Goal: Task Accomplishment & Management: Complete application form

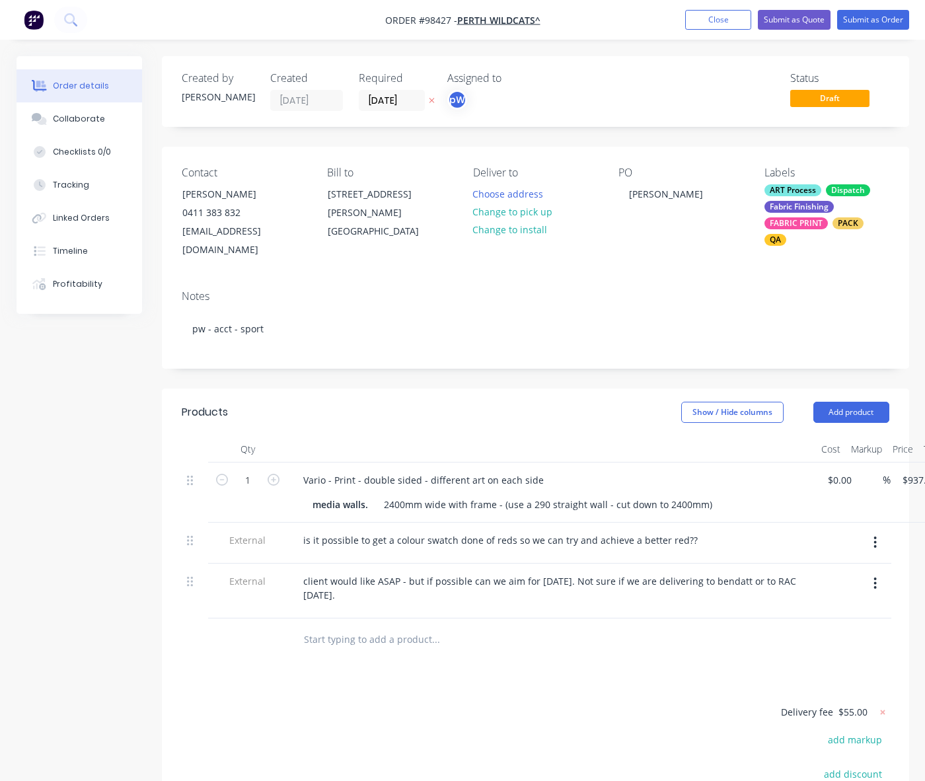
scroll to position [0, 34]
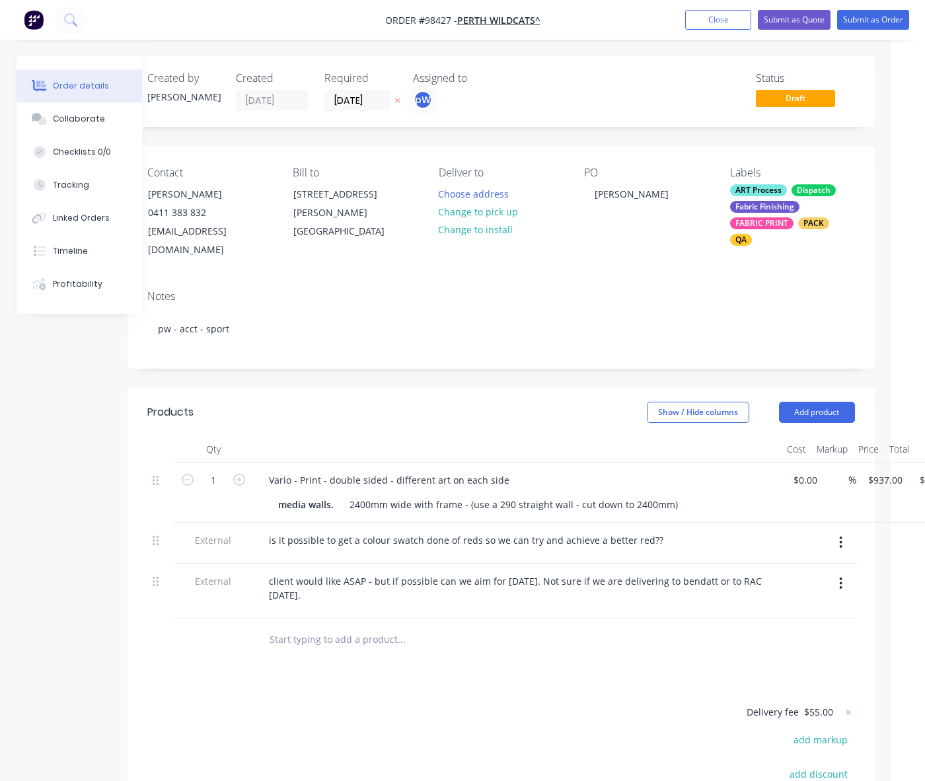
click at [709, 26] on button "Close" at bounding box center [718, 20] width 66 height 20
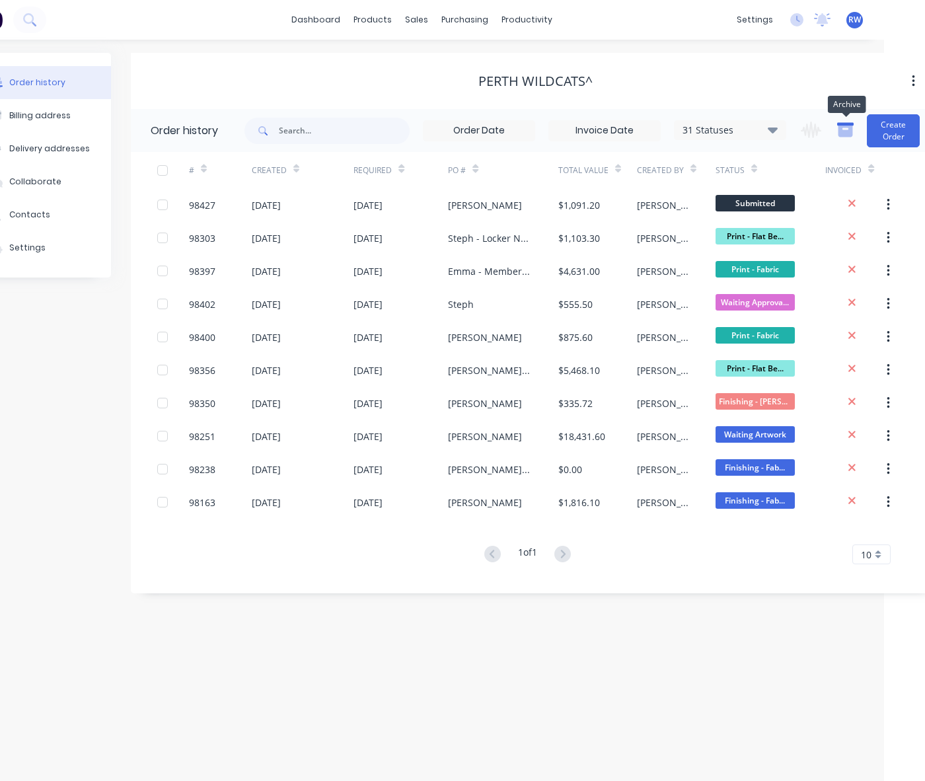
scroll to position [0, 55]
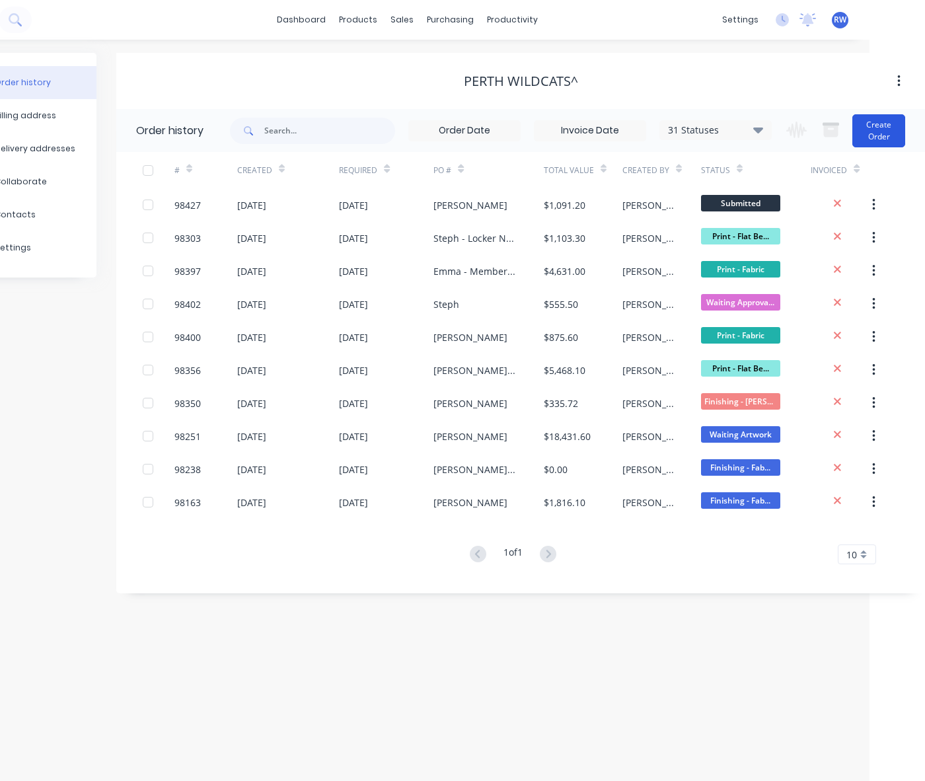
click at [877, 137] on button "Create Order" at bounding box center [878, 130] width 53 height 33
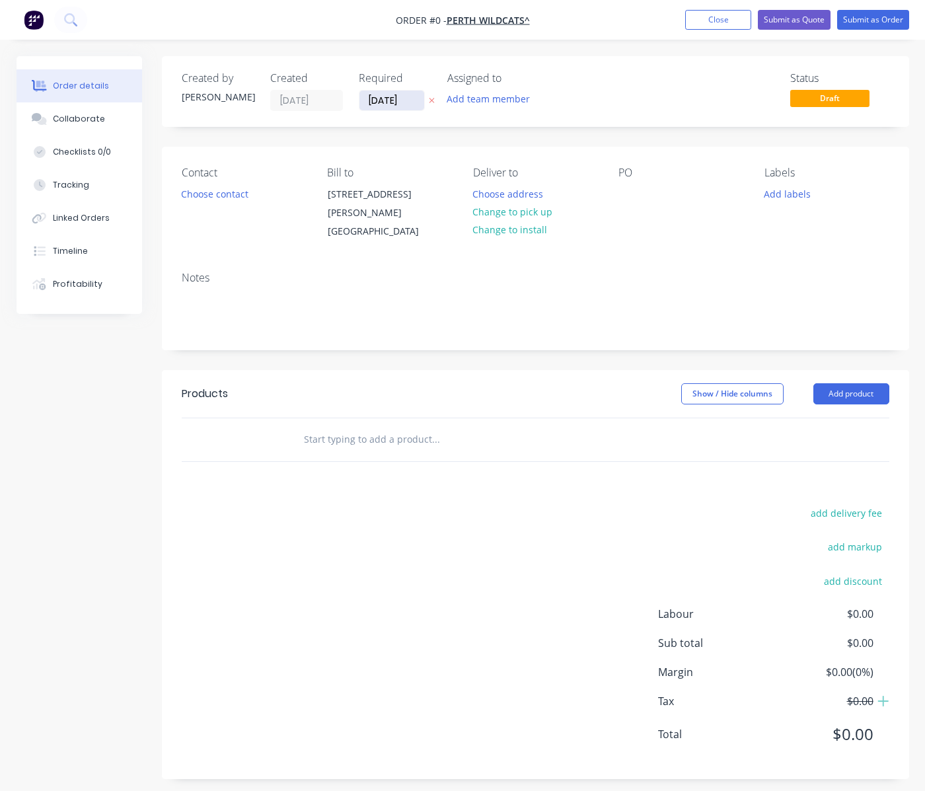
click at [417, 101] on input "[DATE]" at bounding box center [391, 100] width 65 height 20
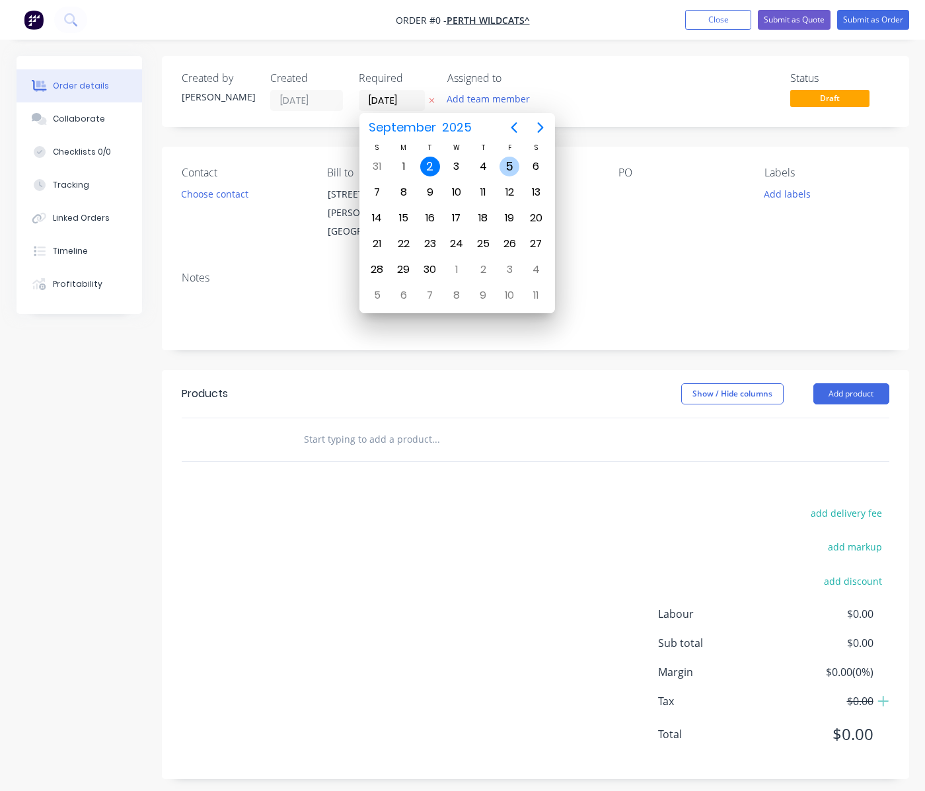
click at [509, 168] on div "5" at bounding box center [509, 167] width 20 height 20
type input "[DATE]"
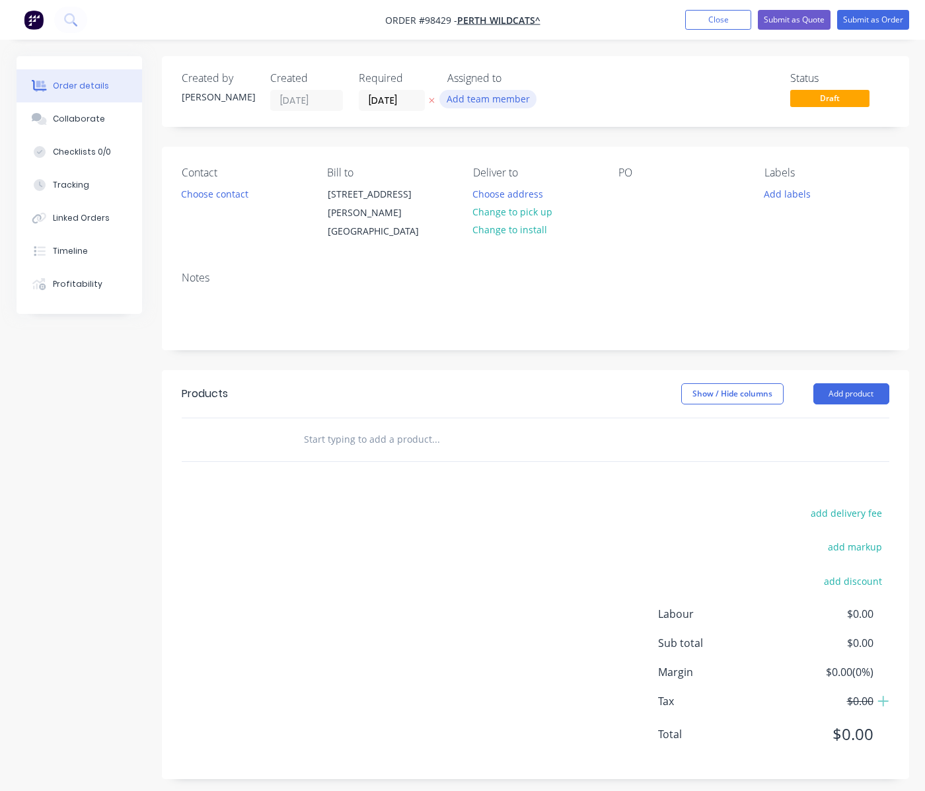
click at [489, 108] on button "Add team member" at bounding box center [487, 99] width 97 height 18
type input "[PERSON_NAME]"
click at [507, 171] on div "[PERSON_NAME]" at bounding box center [553, 173] width 132 height 14
click at [192, 189] on button "Choose contact" at bounding box center [214, 193] width 81 height 18
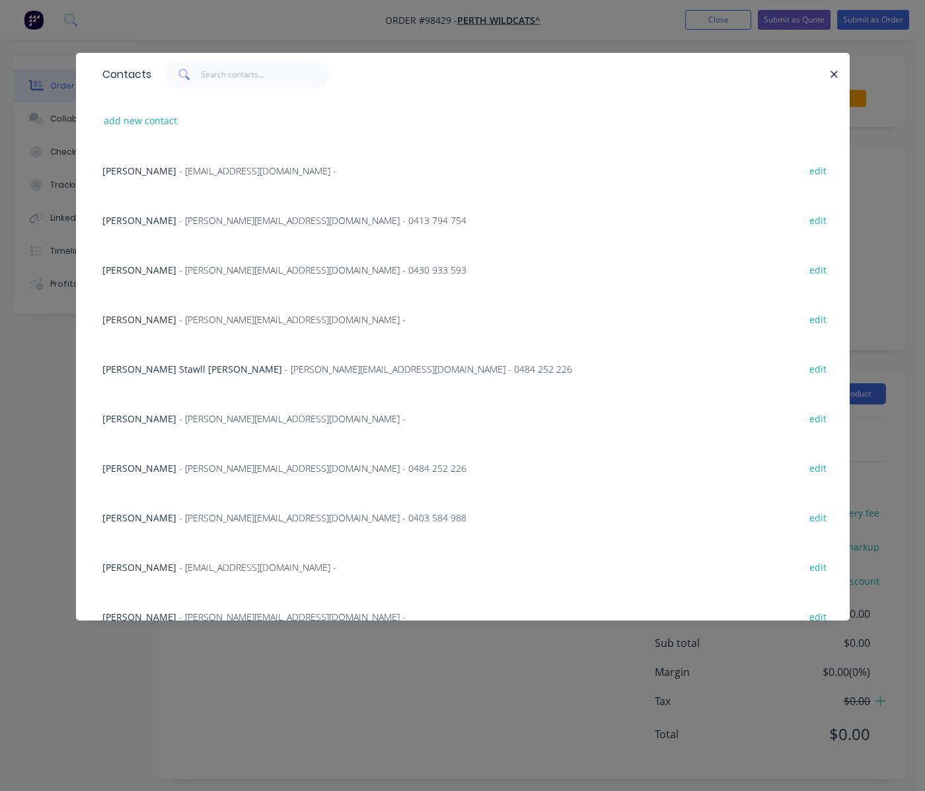
click at [147, 274] on span "[PERSON_NAME]" at bounding box center [139, 270] width 74 height 13
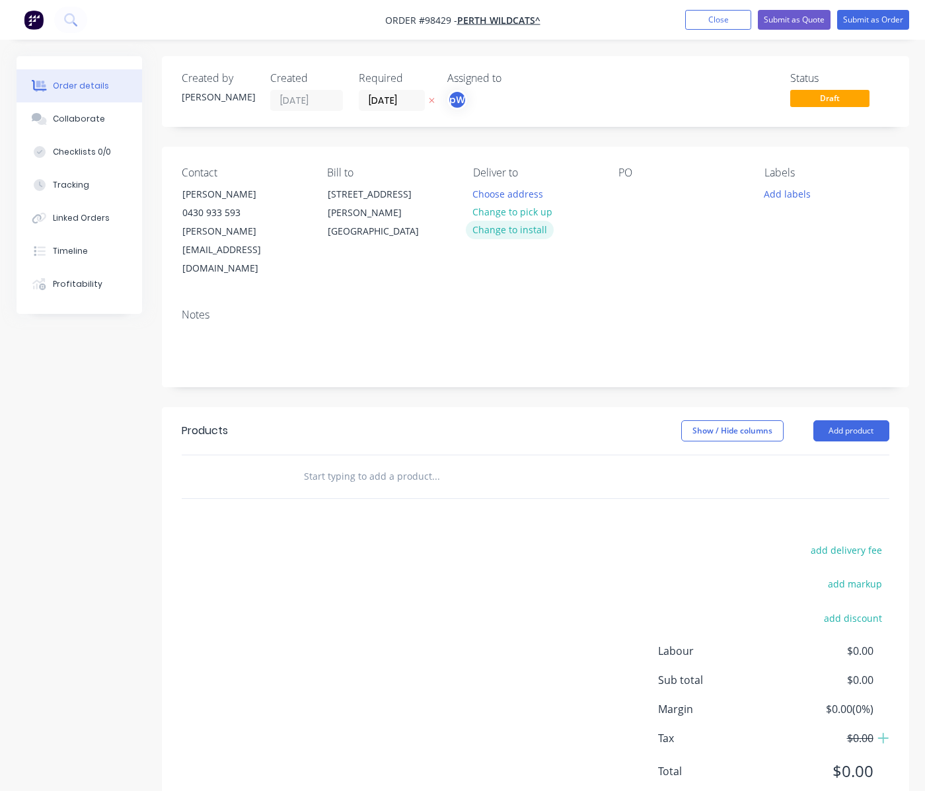
click at [507, 230] on button "Change to install" at bounding box center [510, 230] width 88 height 18
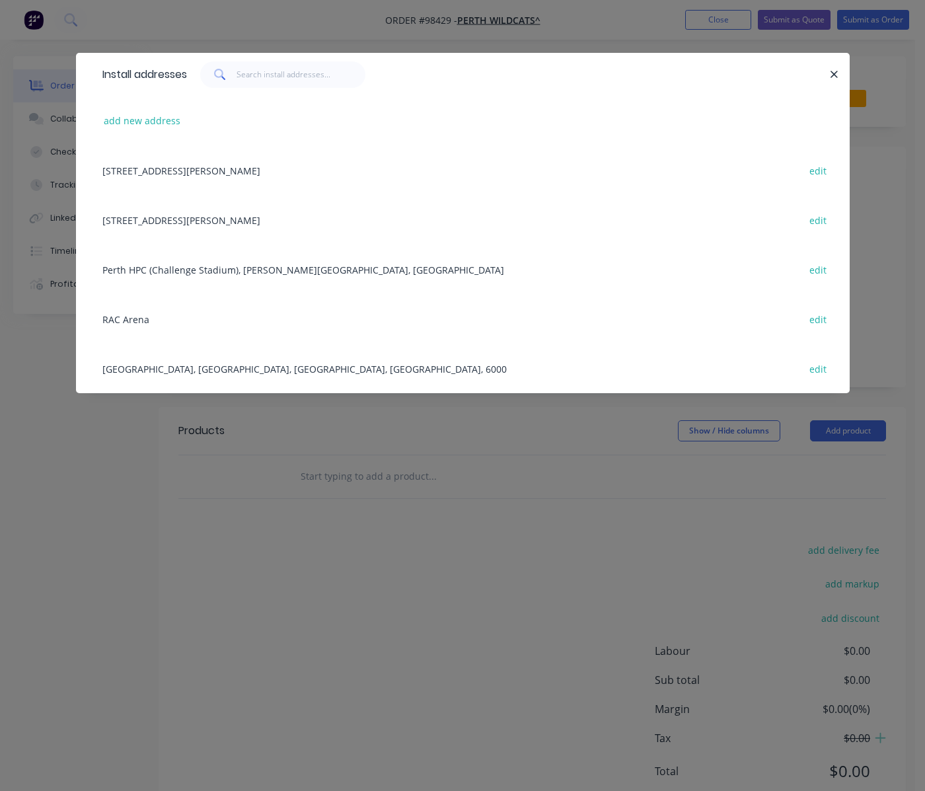
click at [198, 328] on div "RAC Arena edit" at bounding box center [463, 319] width 734 height 50
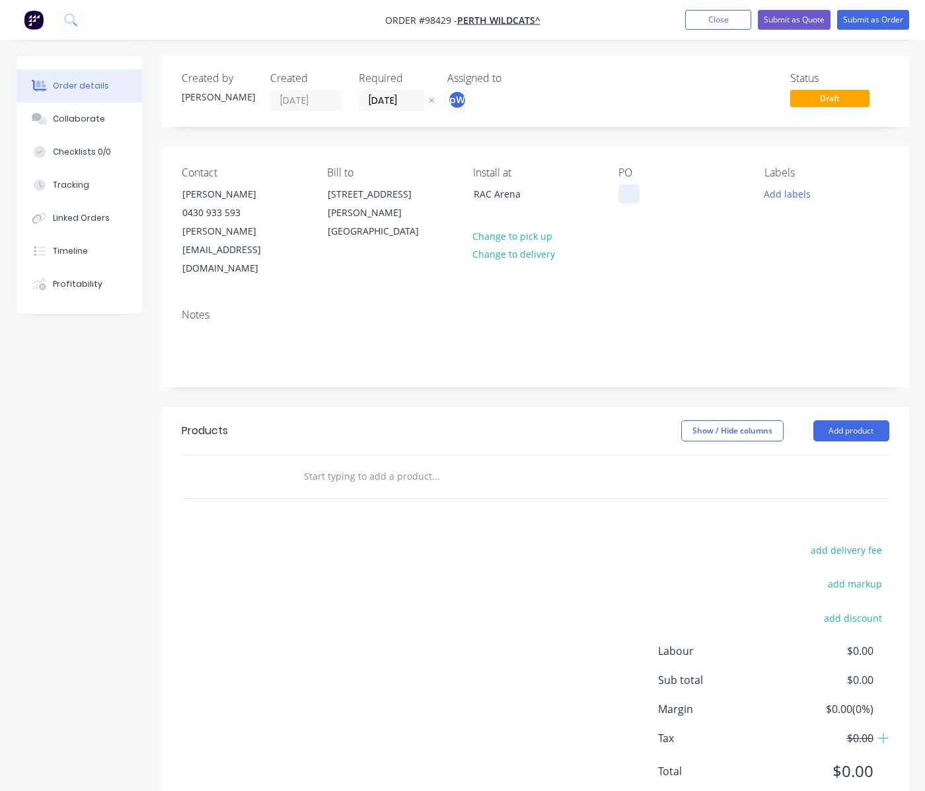
click at [628, 199] on div at bounding box center [628, 193] width 21 height 19
click at [772, 194] on button "Add labels" at bounding box center [787, 193] width 61 height 18
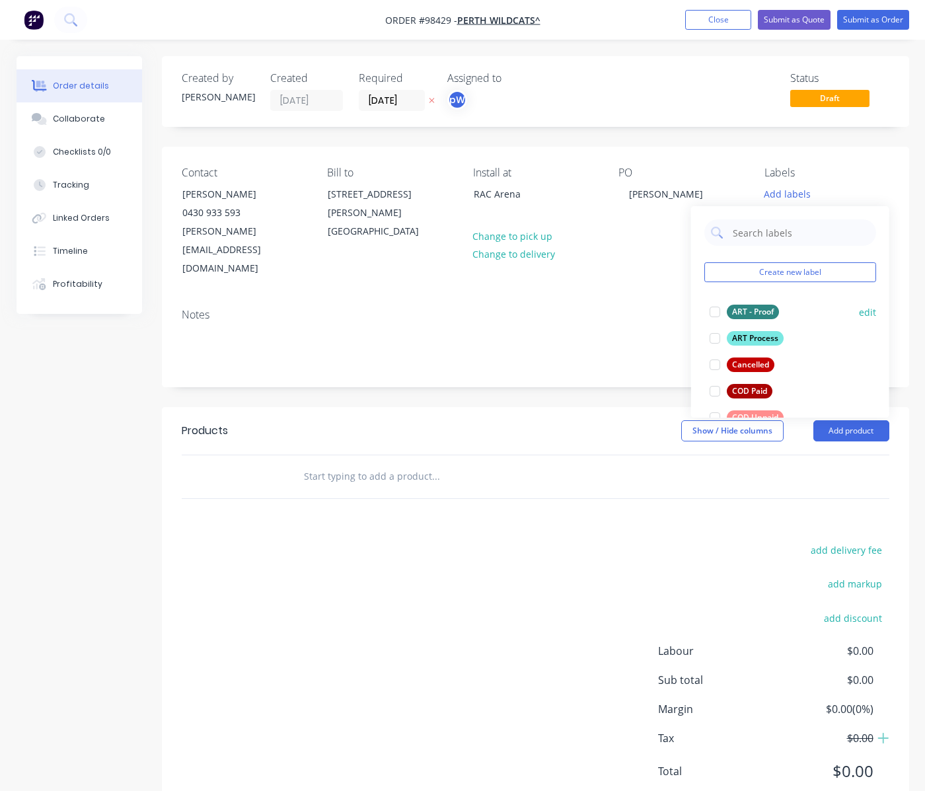
click at [746, 312] on div "ART - Proof" at bounding box center [752, 311] width 52 height 15
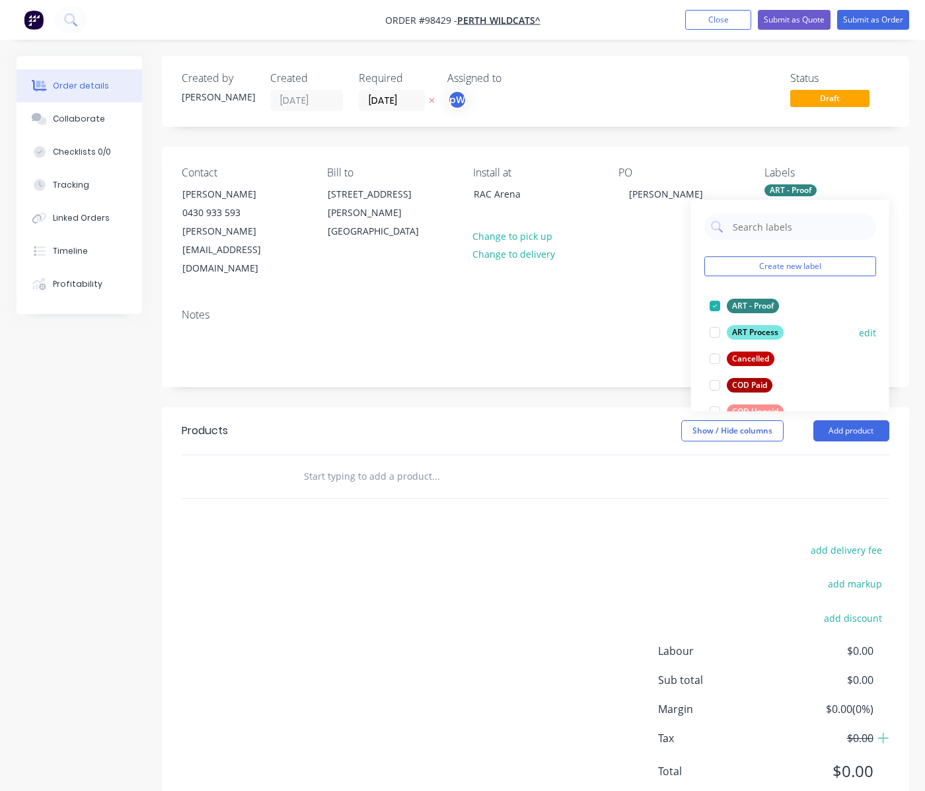
click at [750, 328] on div "ART Process" at bounding box center [754, 332] width 57 height 15
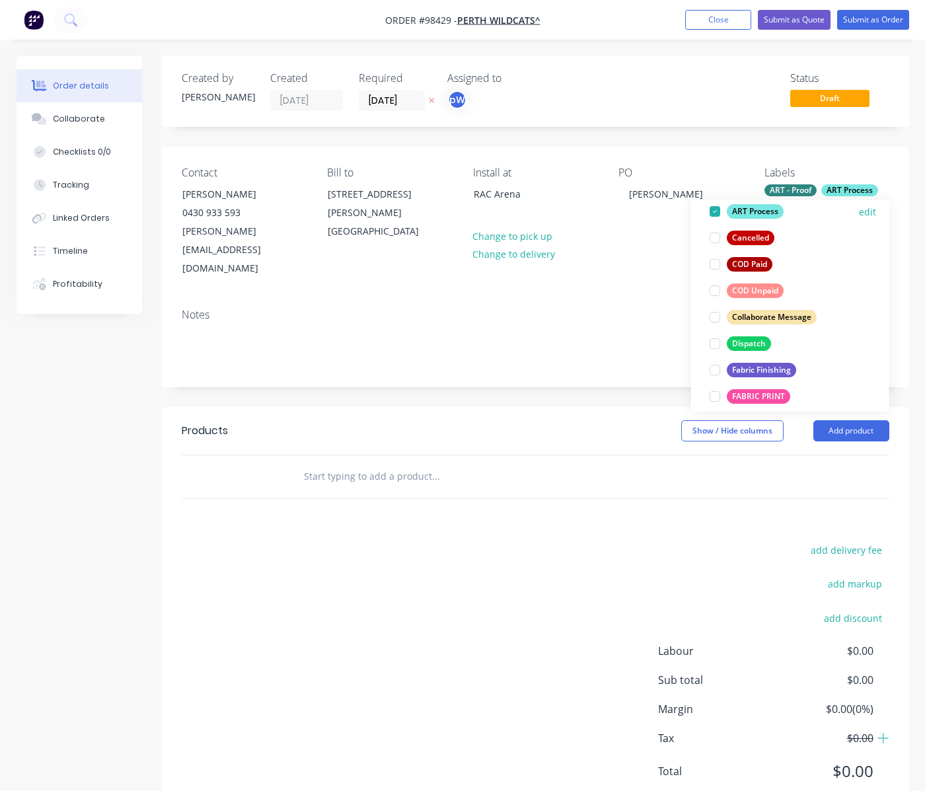
scroll to position [130, 0]
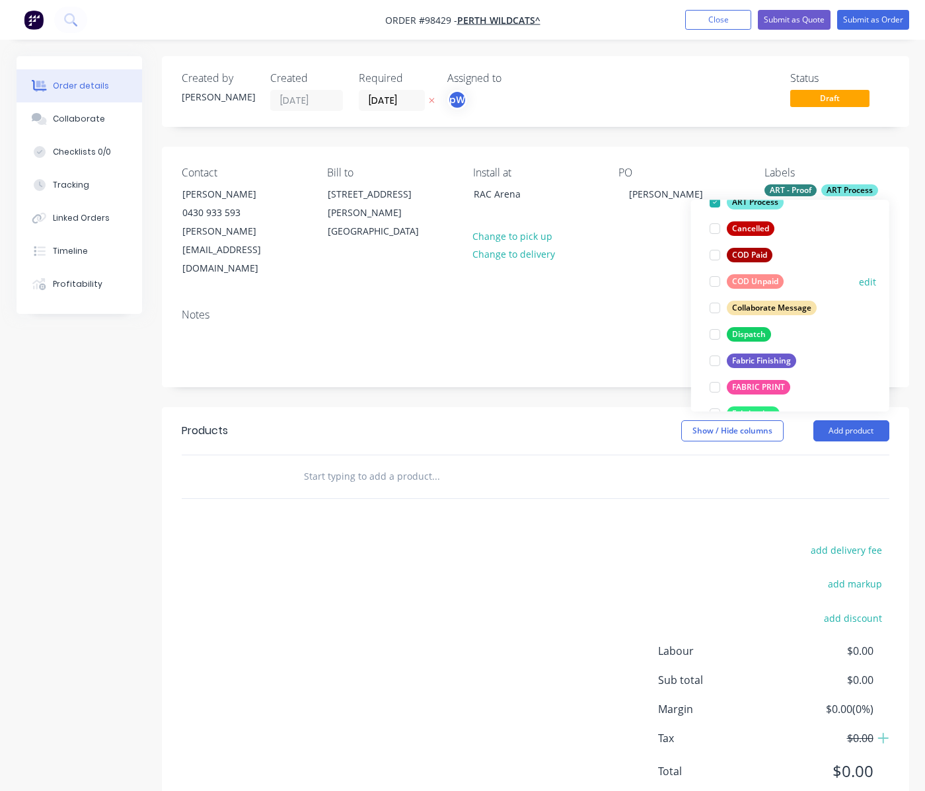
click at [752, 332] on div "Dispatch" at bounding box center [748, 334] width 44 height 15
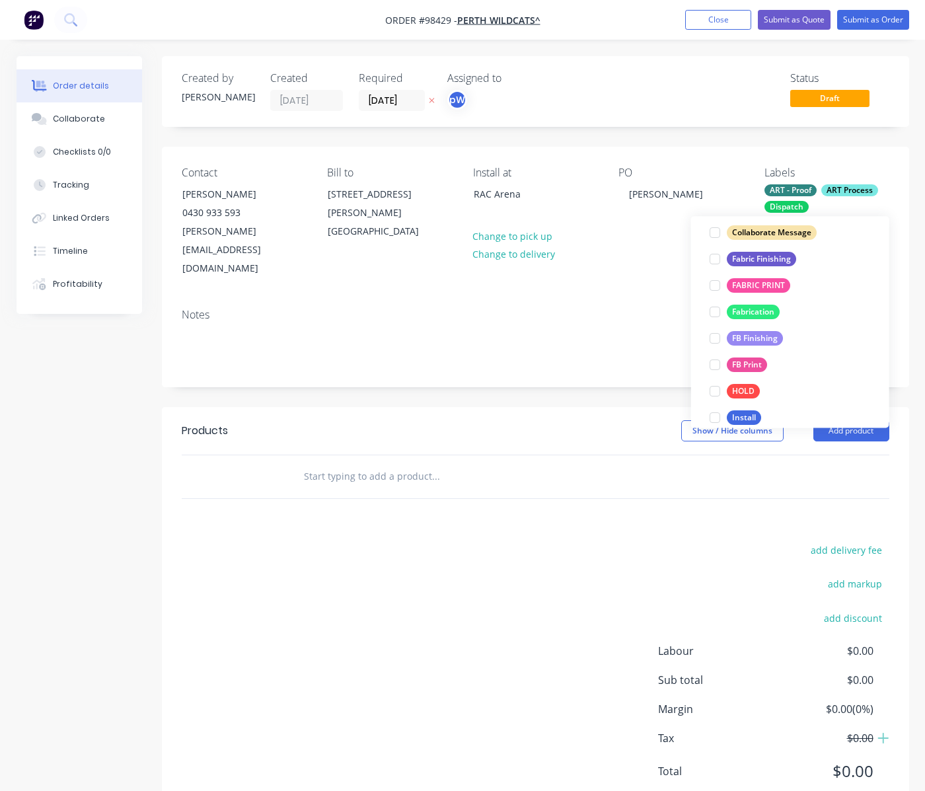
scroll to position [250, 0]
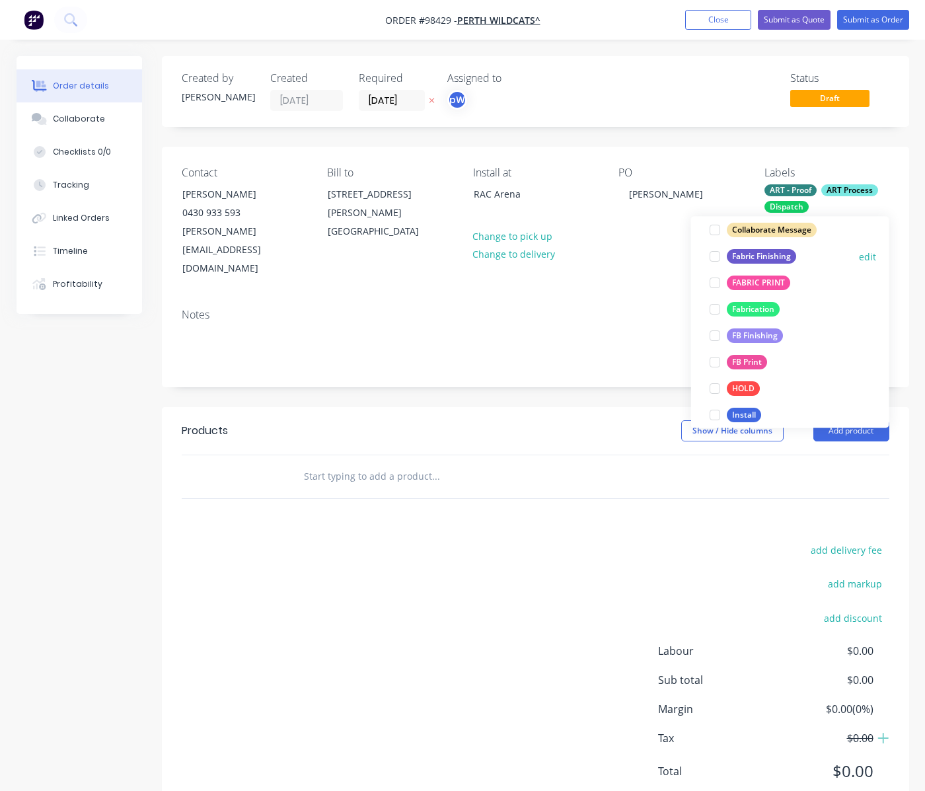
click at [745, 256] on div "Fabric Finishing" at bounding box center [760, 257] width 69 height 15
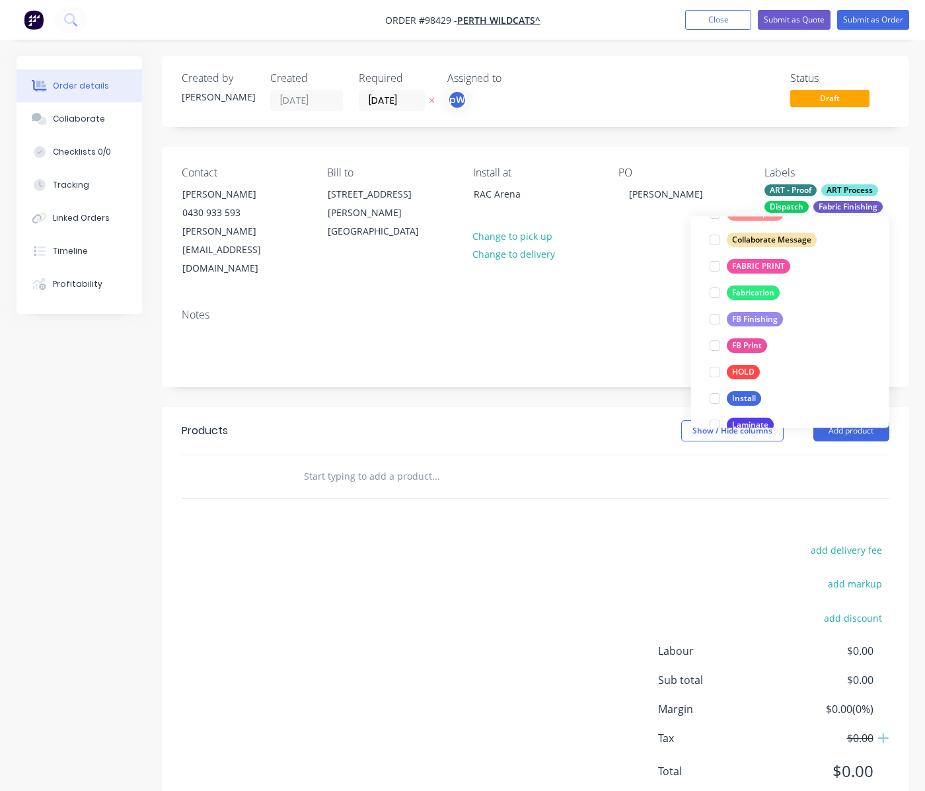
scroll to position [274, 0]
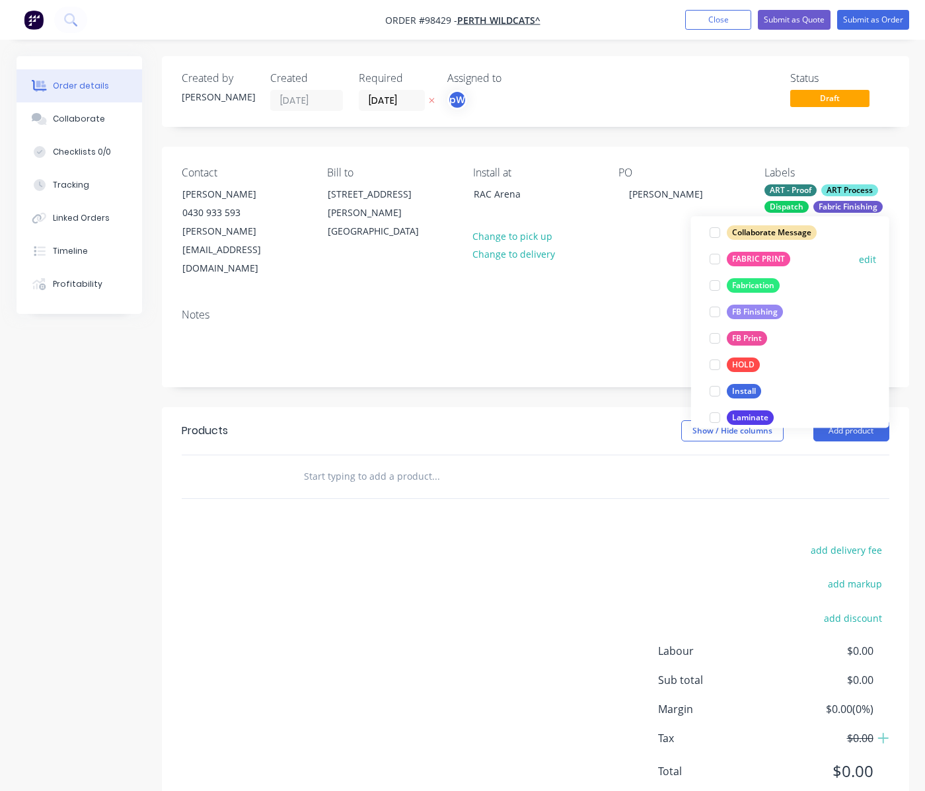
click at [746, 255] on div "FABRIC PRINT" at bounding box center [757, 259] width 63 height 15
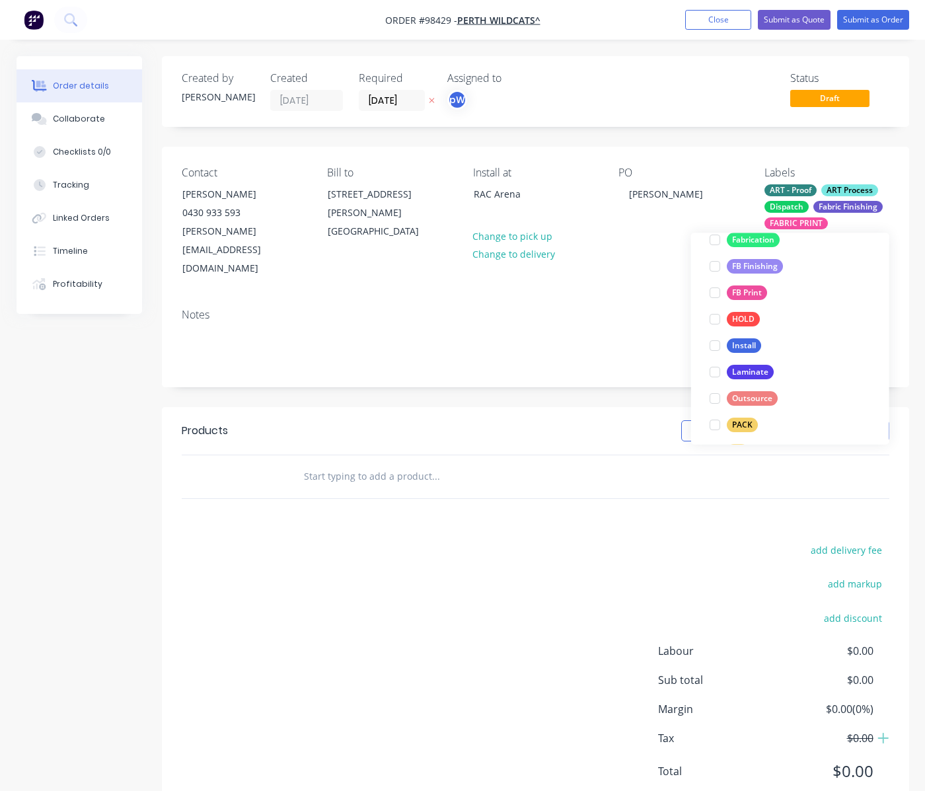
scroll to position [337, 0]
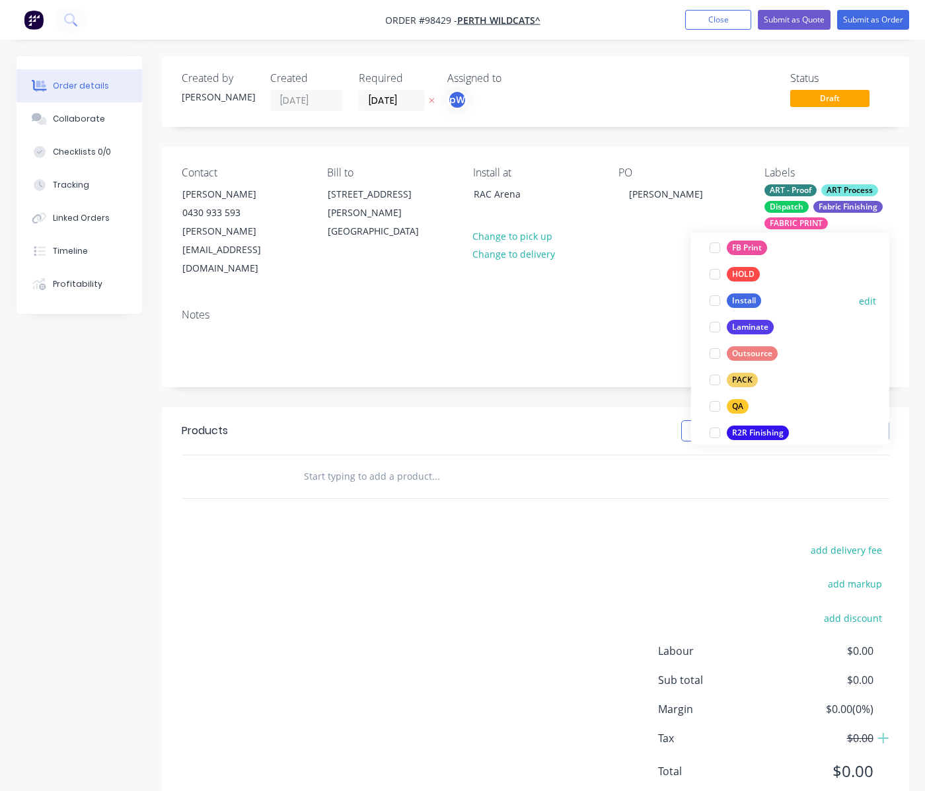
click at [735, 302] on div "Install" at bounding box center [743, 301] width 34 height 15
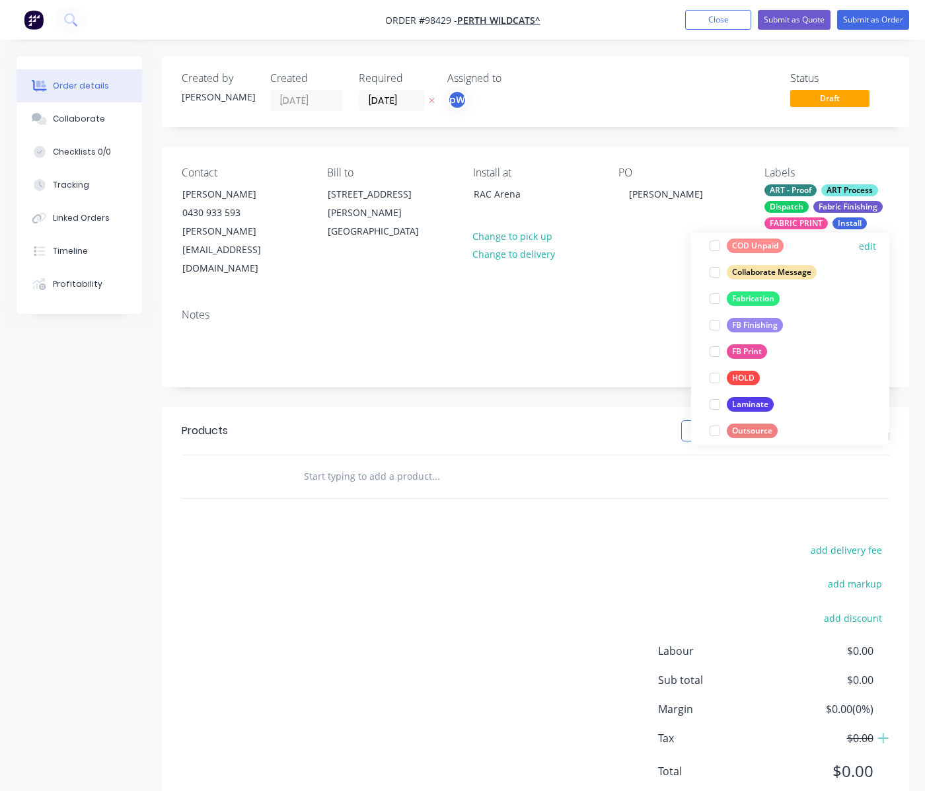
scroll to position [323, 0]
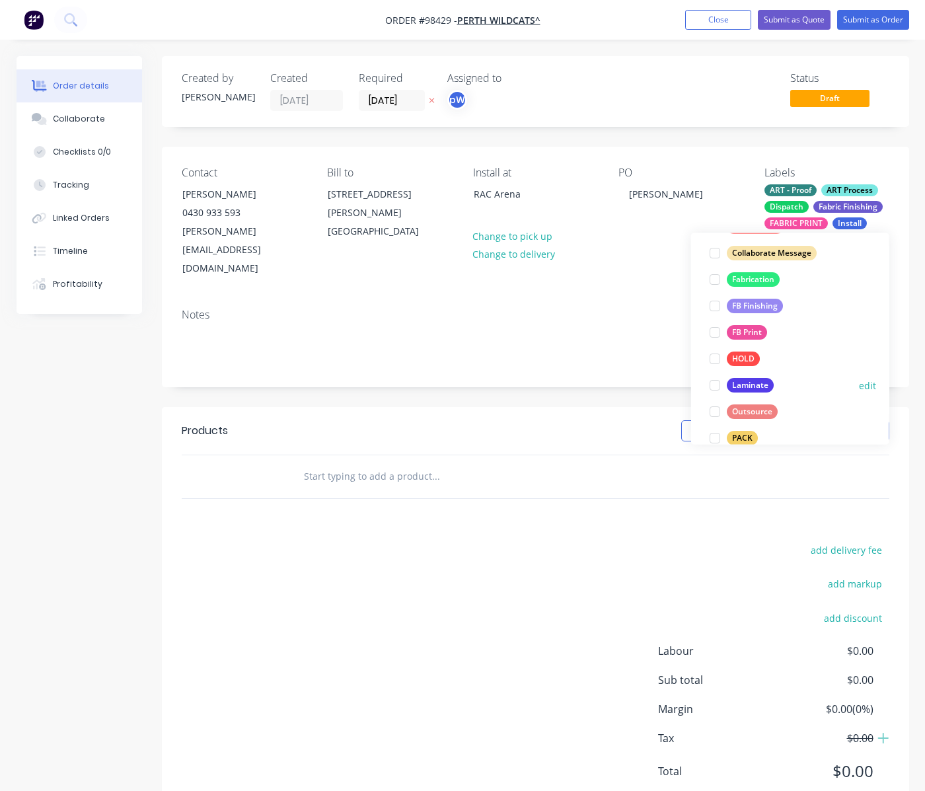
click at [738, 388] on div "Laminate" at bounding box center [749, 385] width 47 height 15
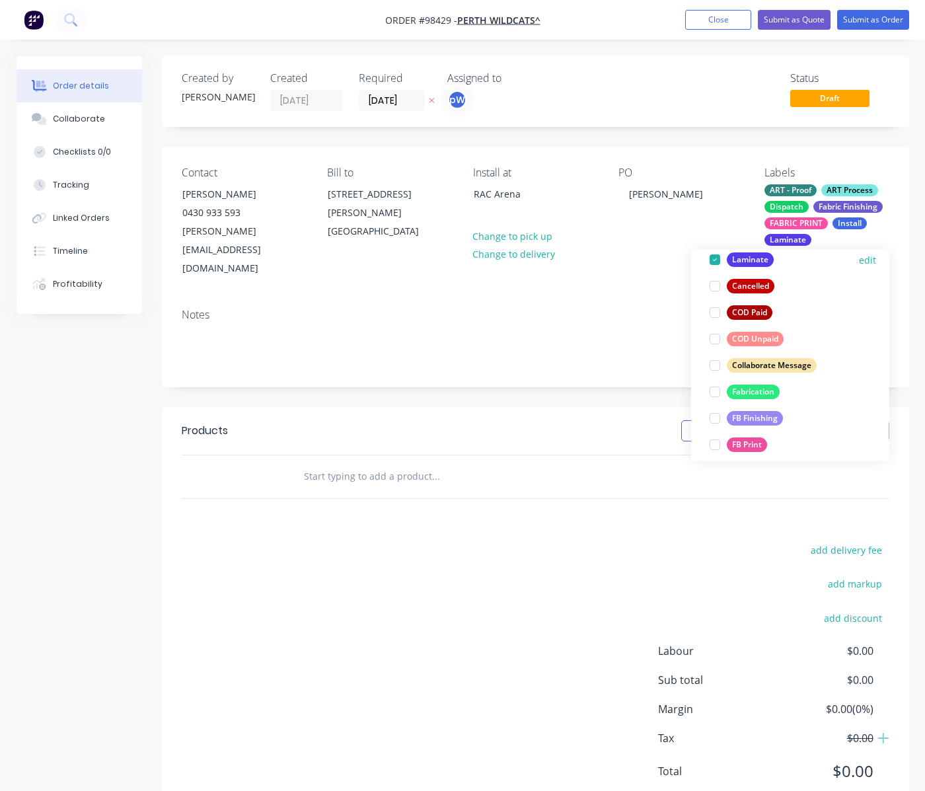
scroll to position [347, 0]
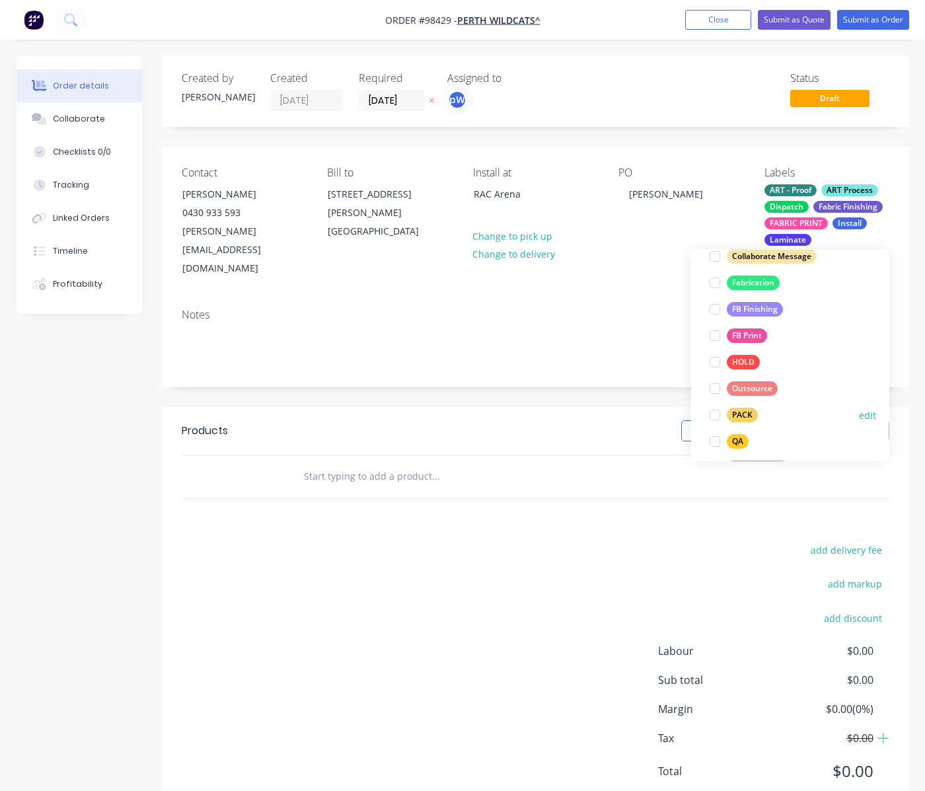
click at [744, 418] on div "PACK" at bounding box center [741, 415] width 31 height 15
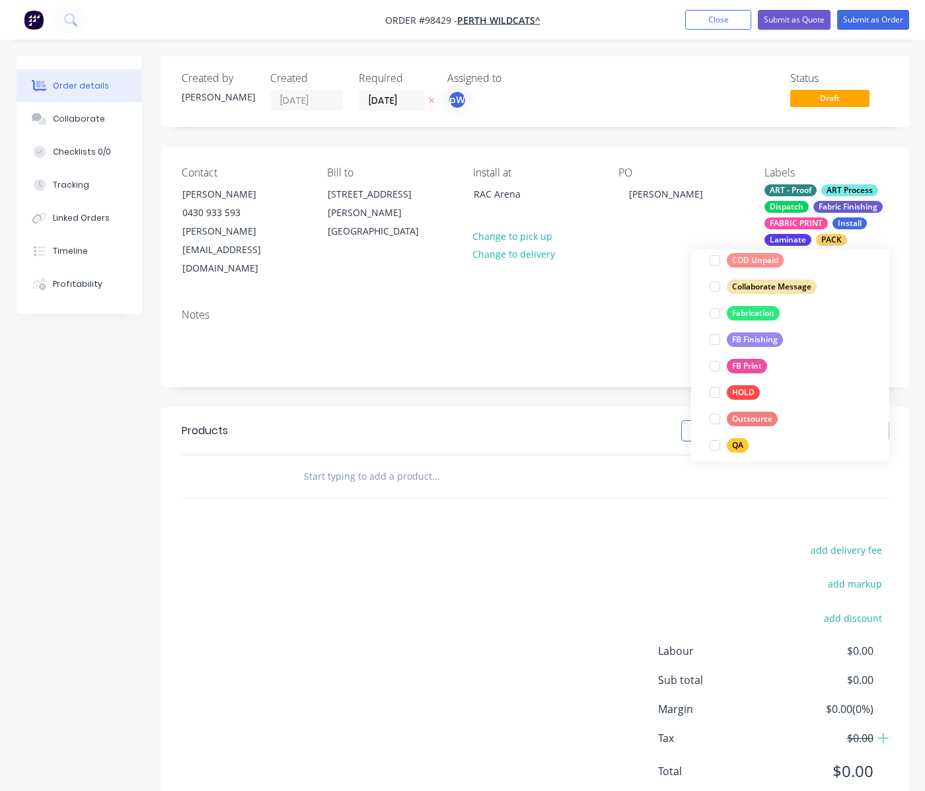
scroll to position [367, 0]
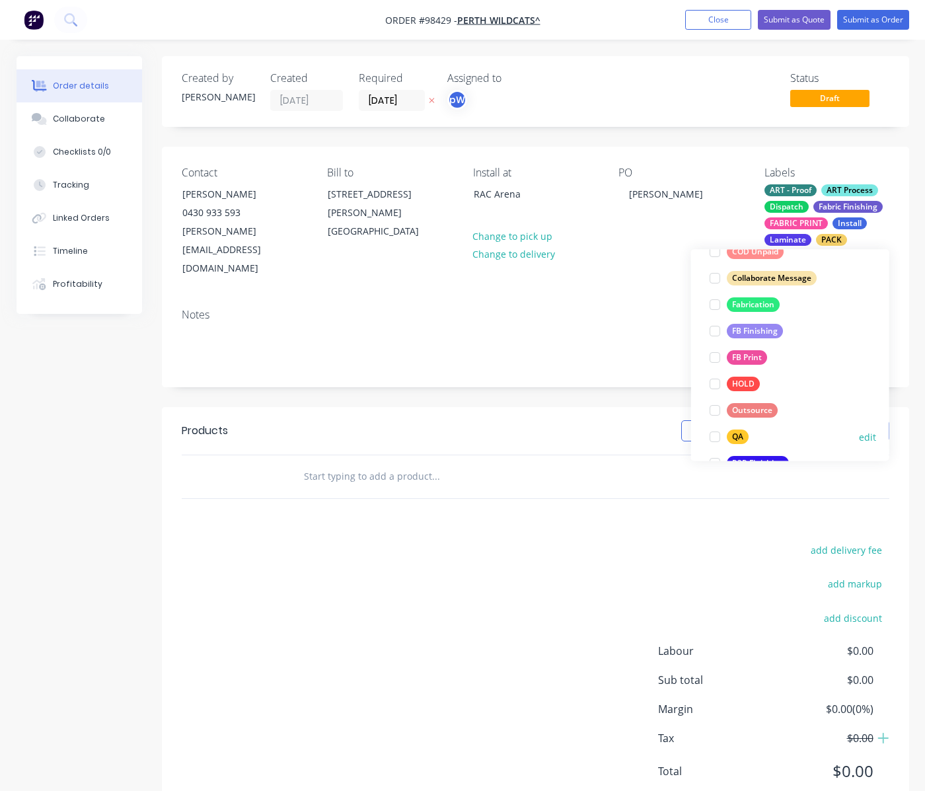
click at [736, 437] on div "QA" at bounding box center [737, 437] width 22 height 15
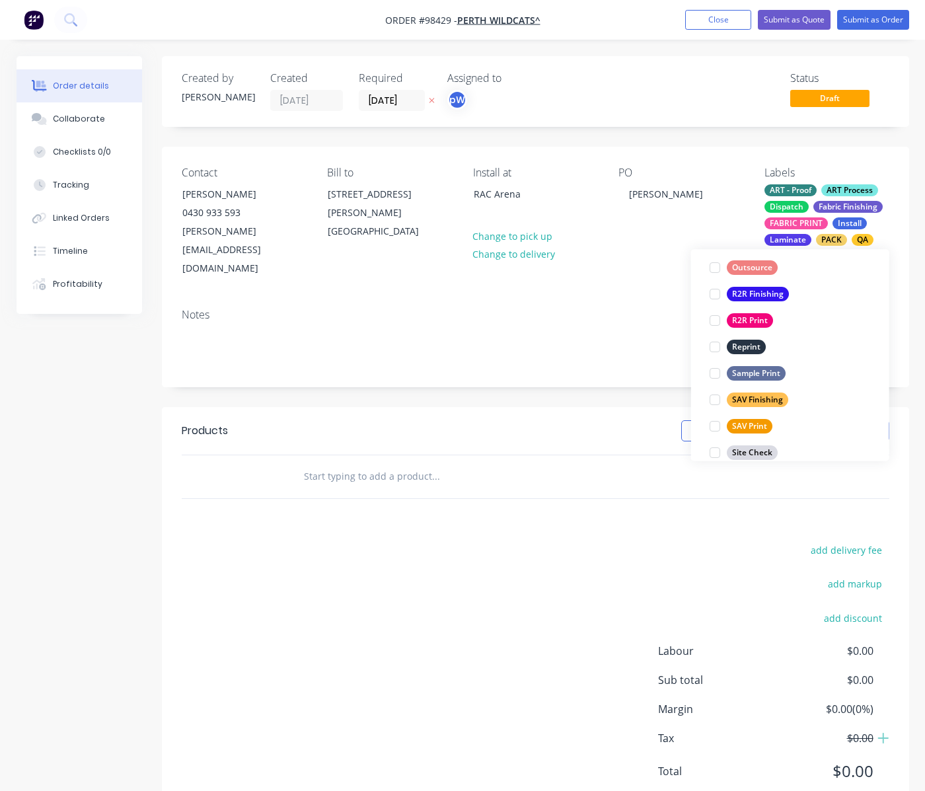
scroll to position [552, 0]
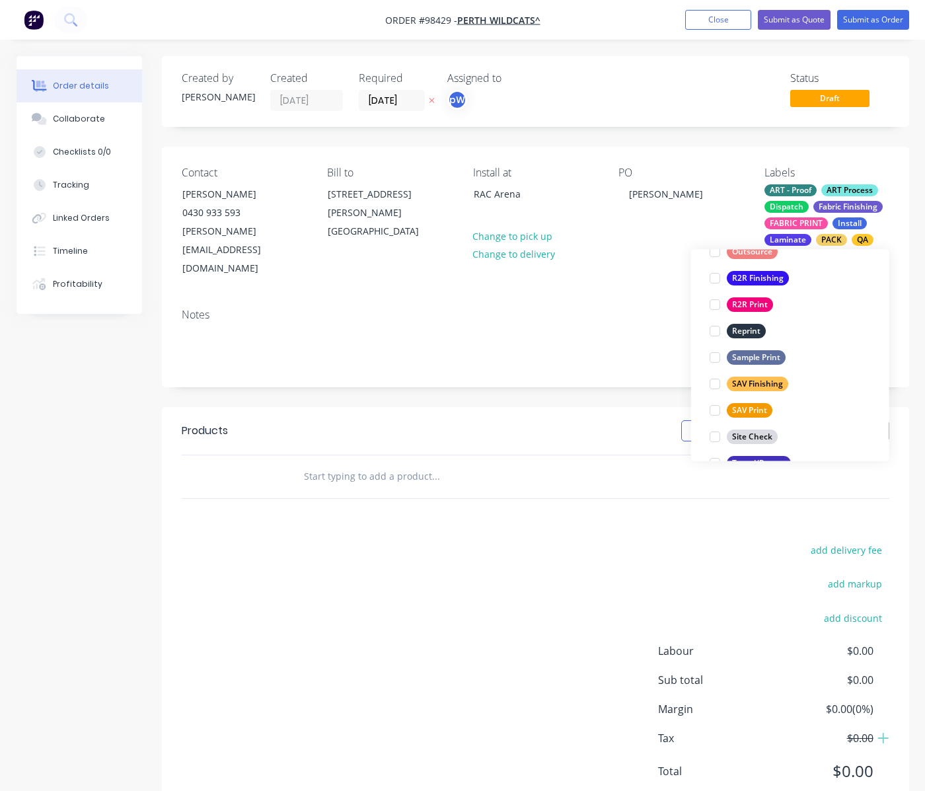
click at [736, 411] on div "SAV Print" at bounding box center [749, 411] width 46 height 15
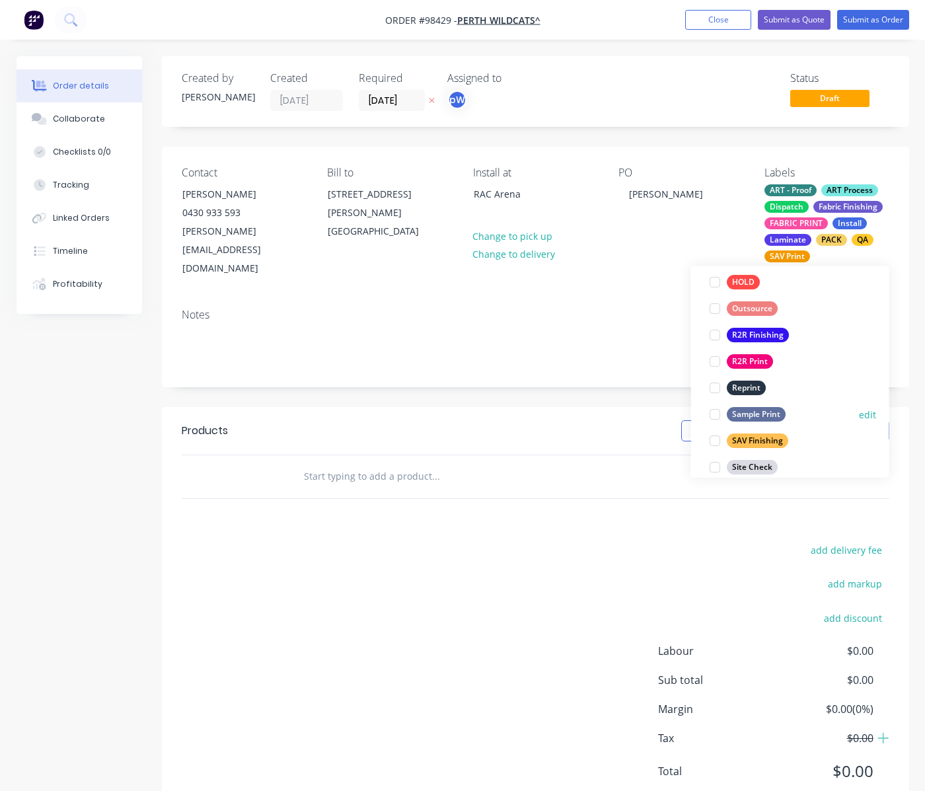
scroll to position [584, 0]
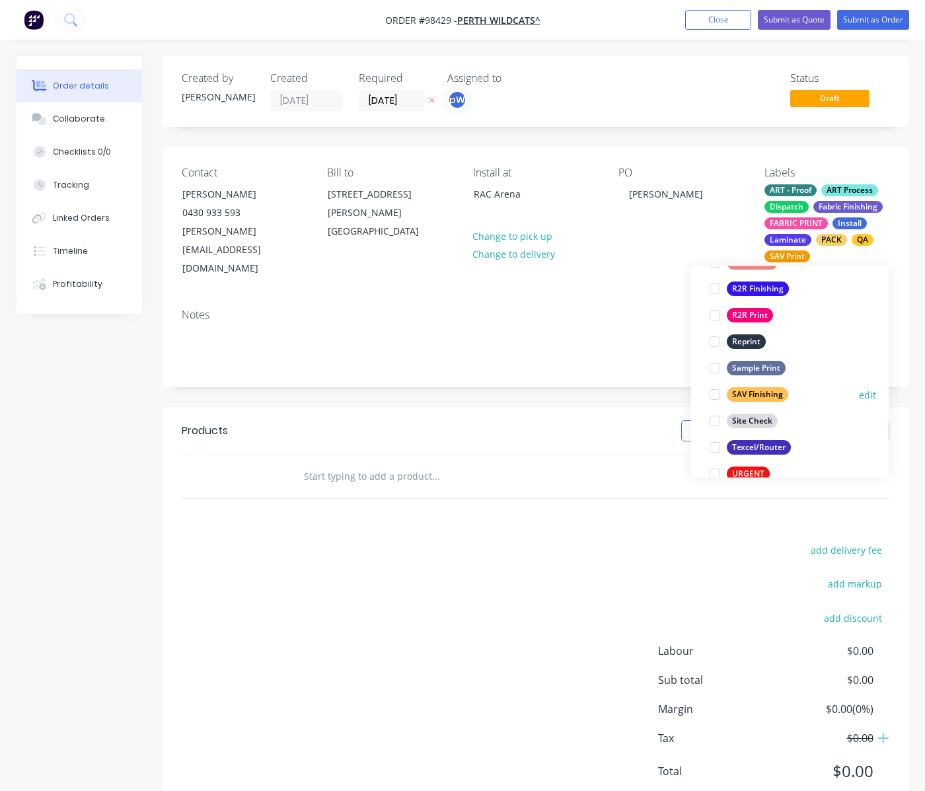
click at [748, 395] on div "SAV Finishing" at bounding box center [756, 395] width 61 height 15
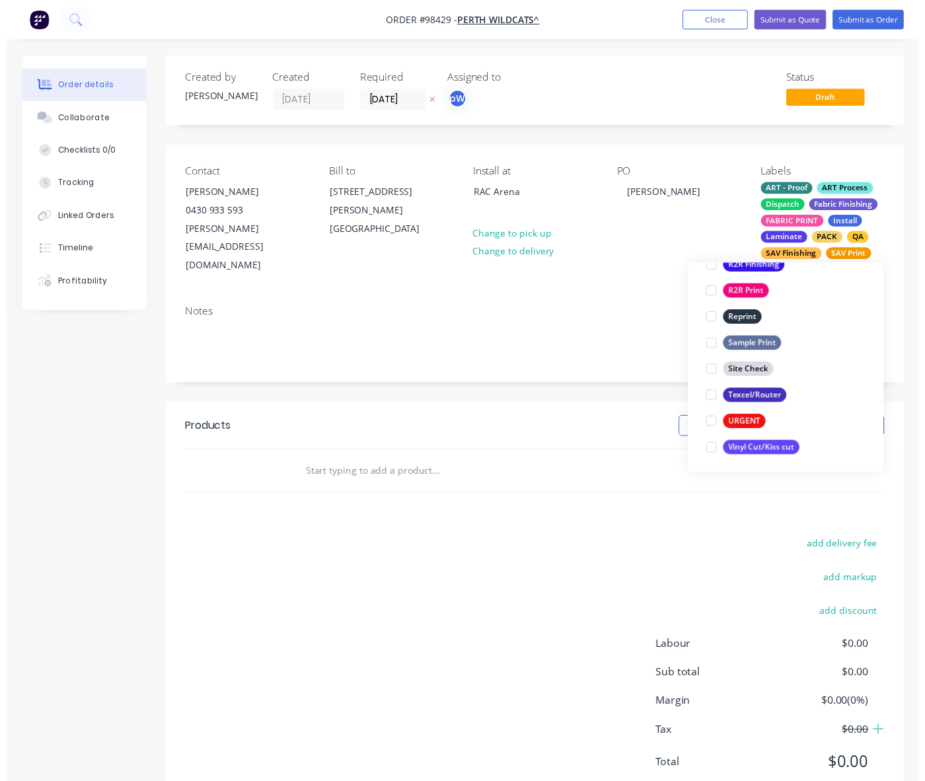
scroll to position [634, 0]
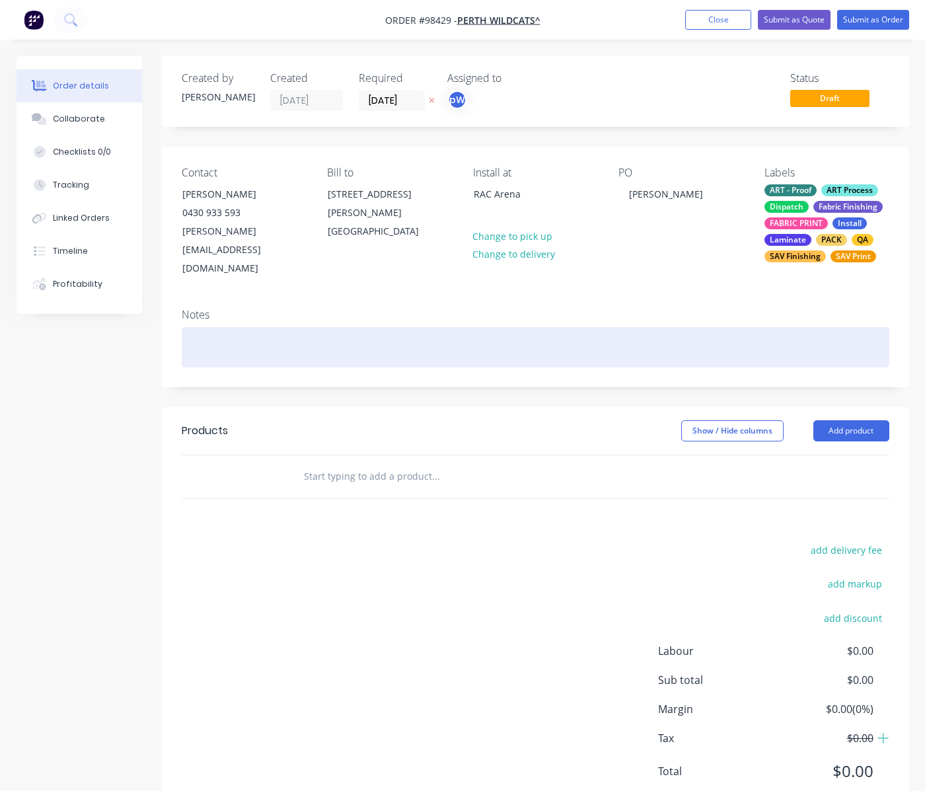
click at [258, 330] on div at bounding box center [535, 347] width 707 height 40
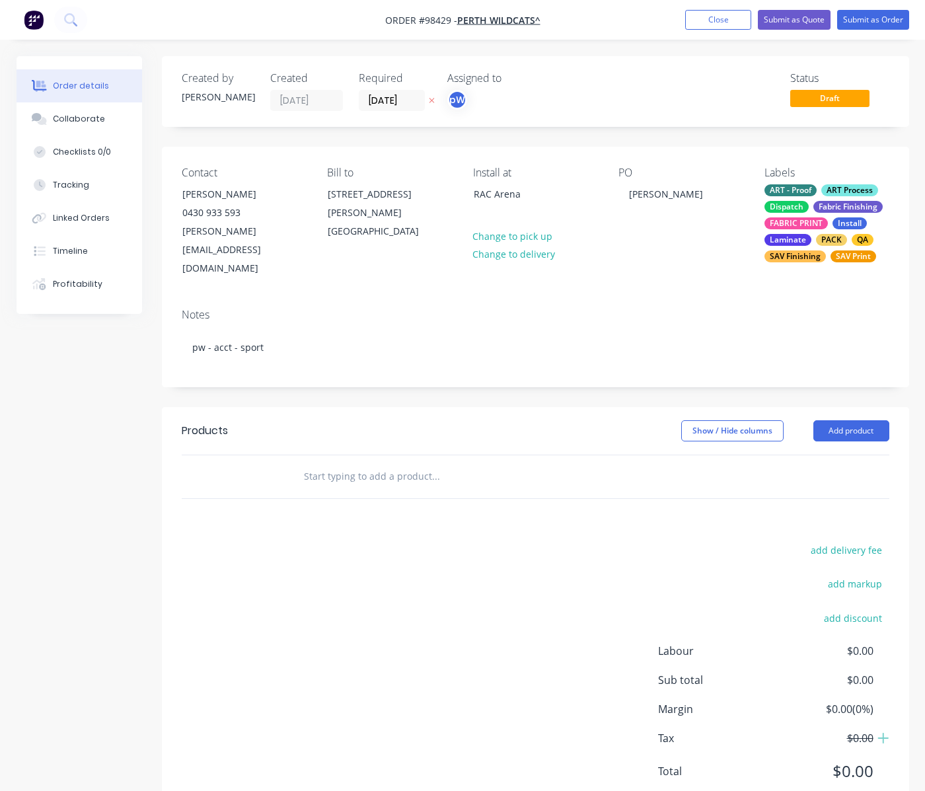
click at [354, 463] on input "text" at bounding box center [435, 476] width 264 height 26
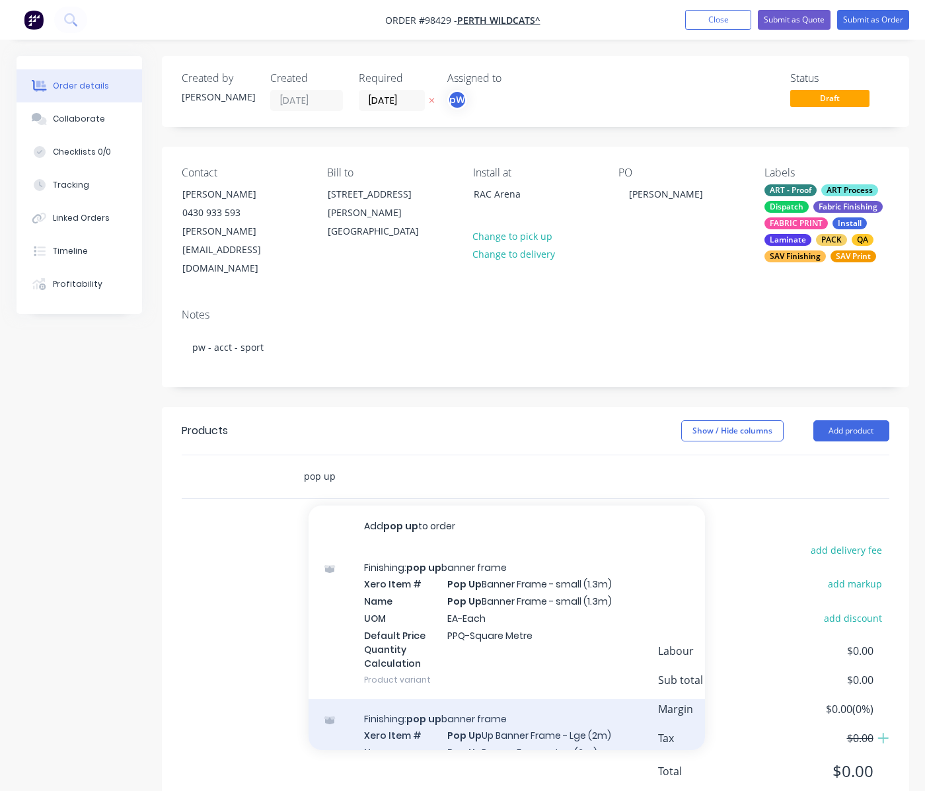
type input "pop up"
click at [505, 711] on div "Finishing: pop up banner frame Xero Item # Pop Up Up Banner Frame - Lge (2m) Na…" at bounding box center [506, 774] width 396 height 151
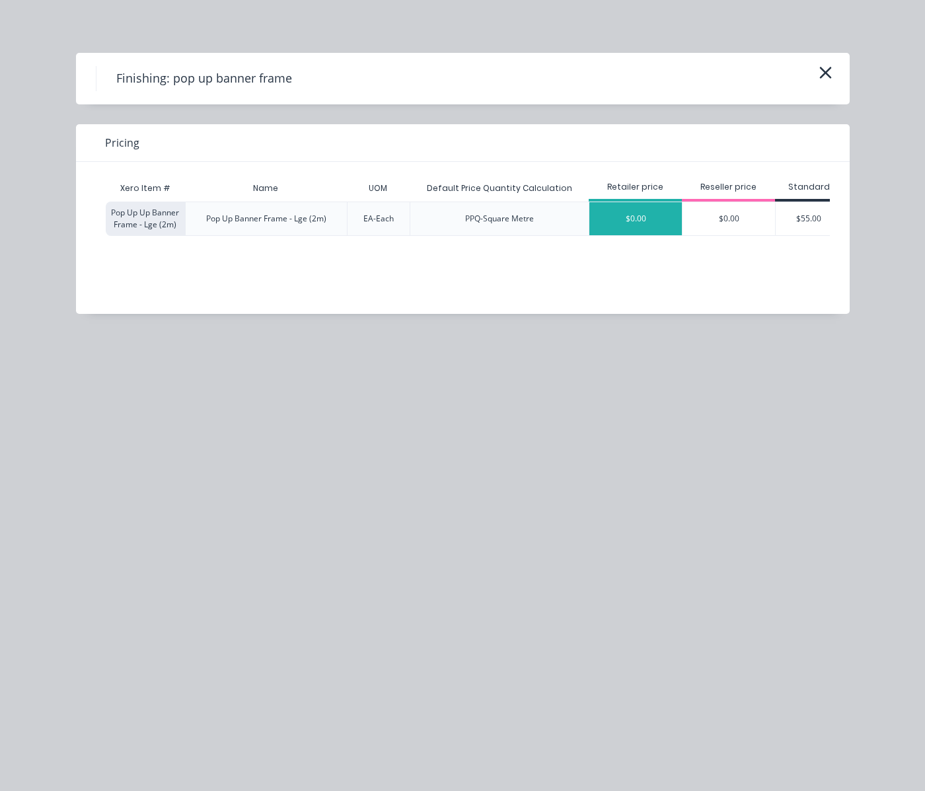
click at [660, 217] on div "$0.00" at bounding box center [635, 218] width 92 height 33
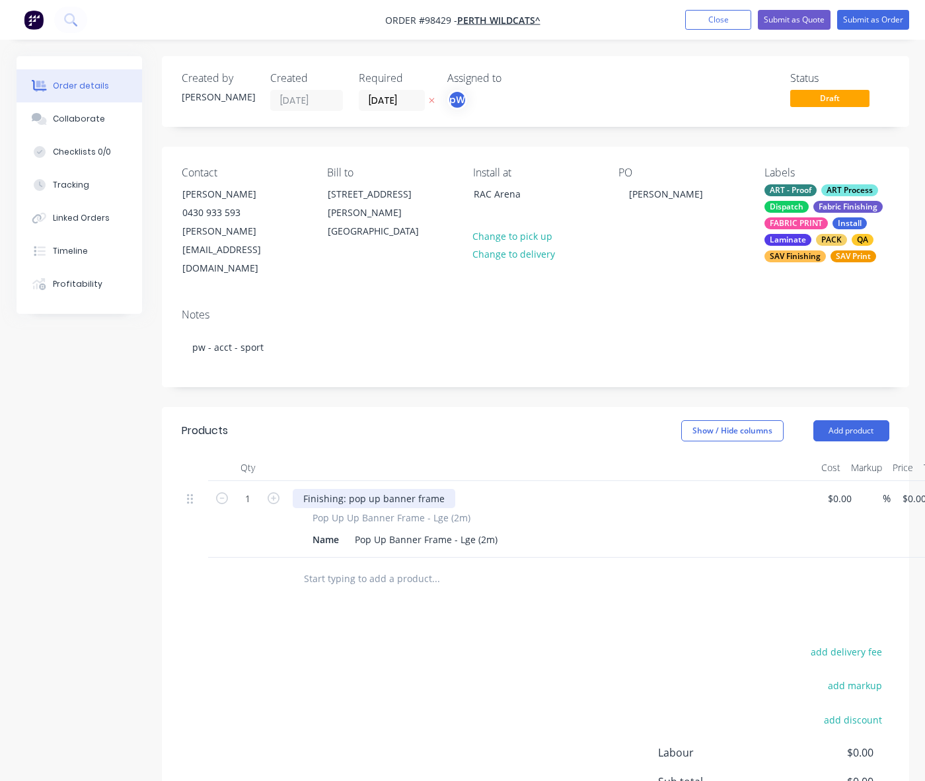
click at [441, 489] on div "Finishing: pop up banner frame" at bounding box center [374, 498] width 162 height 19
drag, startPoint x: 505, startPoint y: 481, endPoint x: 509, endPoint y: 500, distance: 19.7
click at [505, 489] on div "Finishing: pop up banner frame & doubke side dprint." at bounding box center [424, 498] width 262 height 19
click at [478, 489] on div "Finishing: pop up banner frame & doubke sided print." at bounding box center [424, 498] width 262 height 19
drag, startPoint x: 343, startPoint y: 522, endPoint x: 297, endPoint y: 522, distance: 45.6
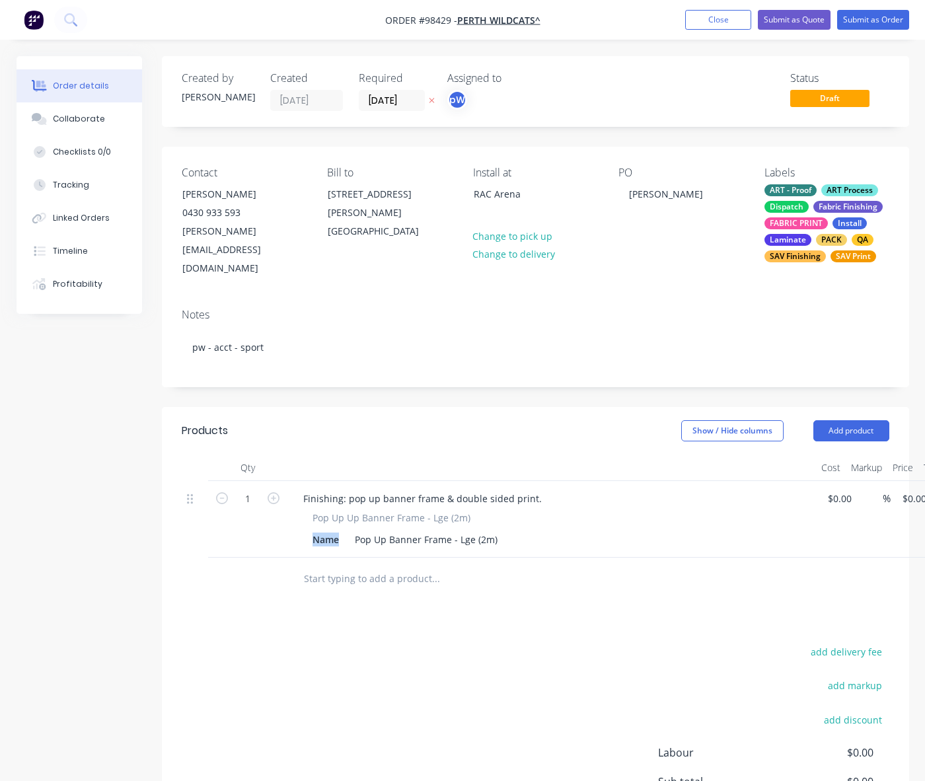
click at [307, 530] on div "Name" at bounding box center [325, 539] width 37 height 19
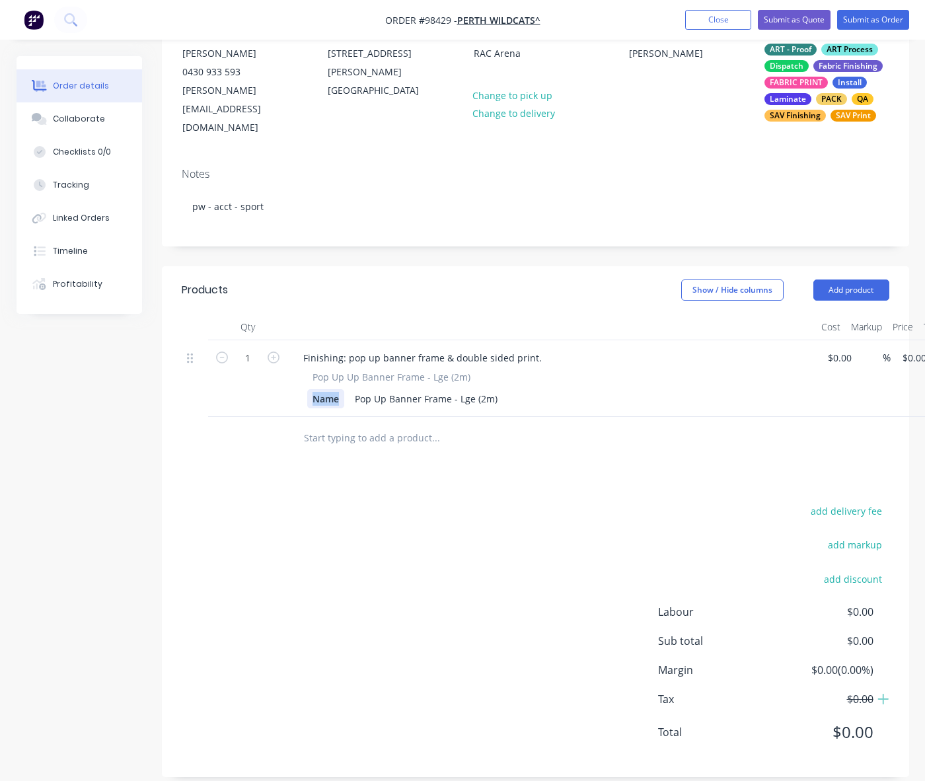
click at [334, 389] on div "Name" at bounding box center [325, 398] width 37 height 19
drag, startPoint x: 340, startPoint y: 384, endPoint x: 300, endPoint y: 383, distance: 39.6
click at [307, 389] on div "Name" at bounding box center [325, 398] width 37 height 19
click at [273, 351] on icon "button" at bounding box center [273, 357] width 12 height 12
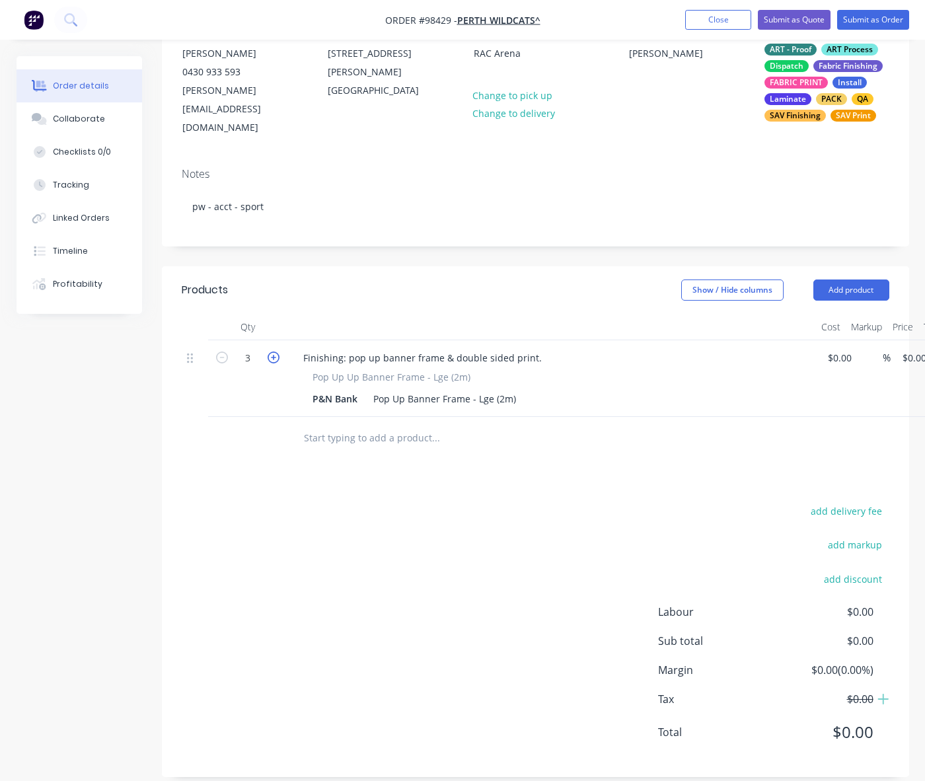
click at [274, 351] on icon "button" at bounding box center [273, 357] width 12 height 12
type input "4"
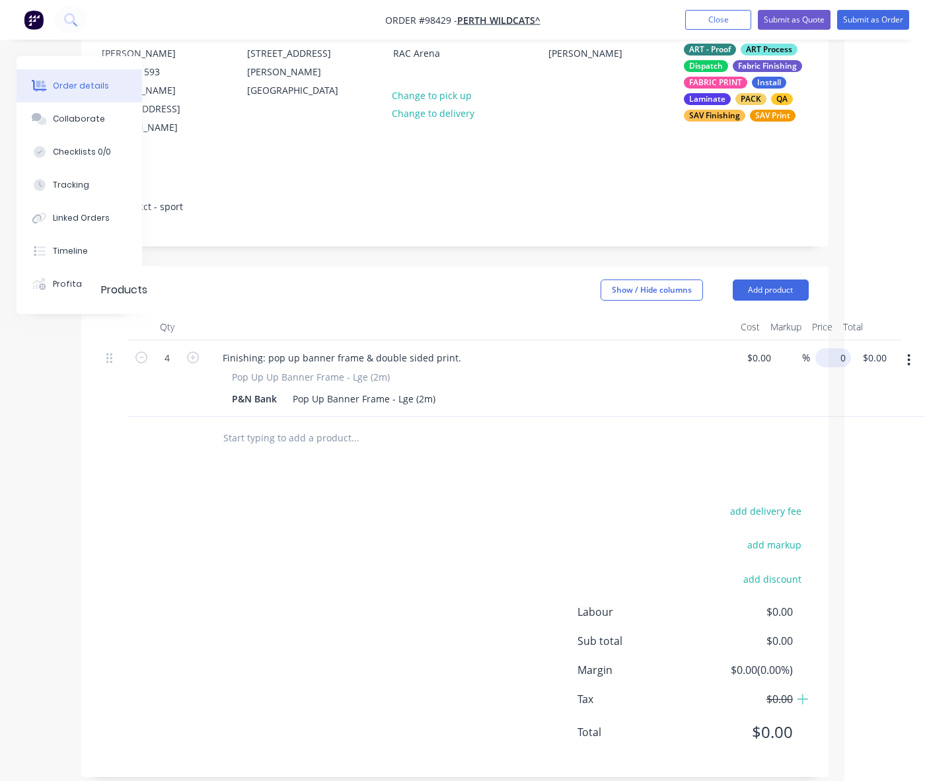
scroll to position [141, 65]
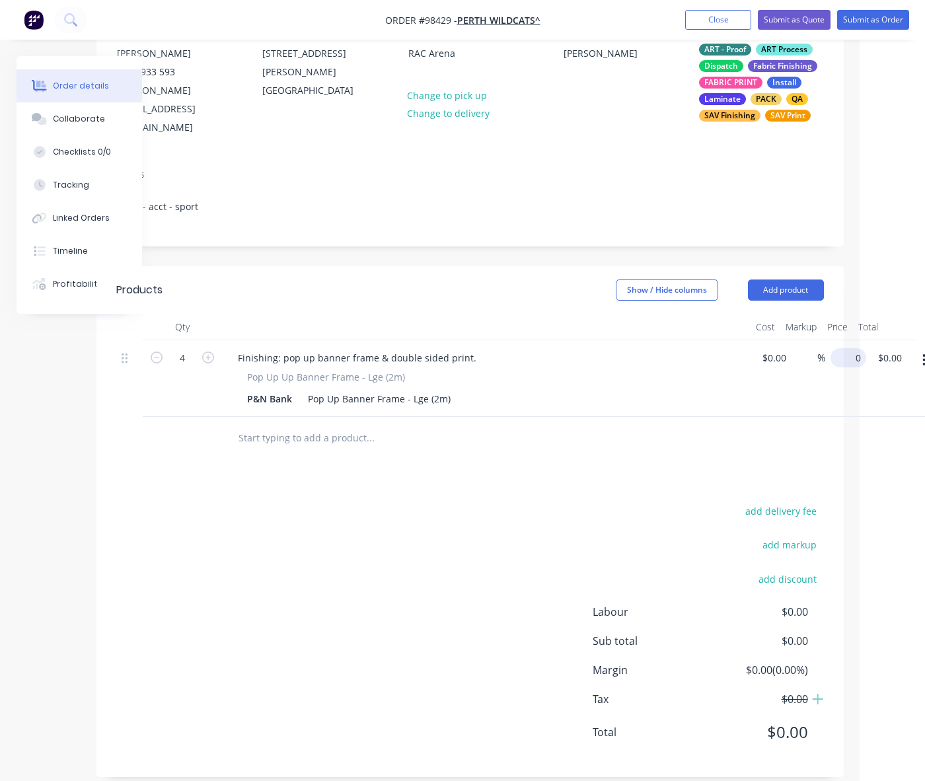
click at [839, 348] on input "0" at bounding box center [850, 357] width 30 height 19
type input "$245.00"
type input "$980.00"
click at [347, 425] on input "text" at bounding box center [370, 438] width 264 height 26
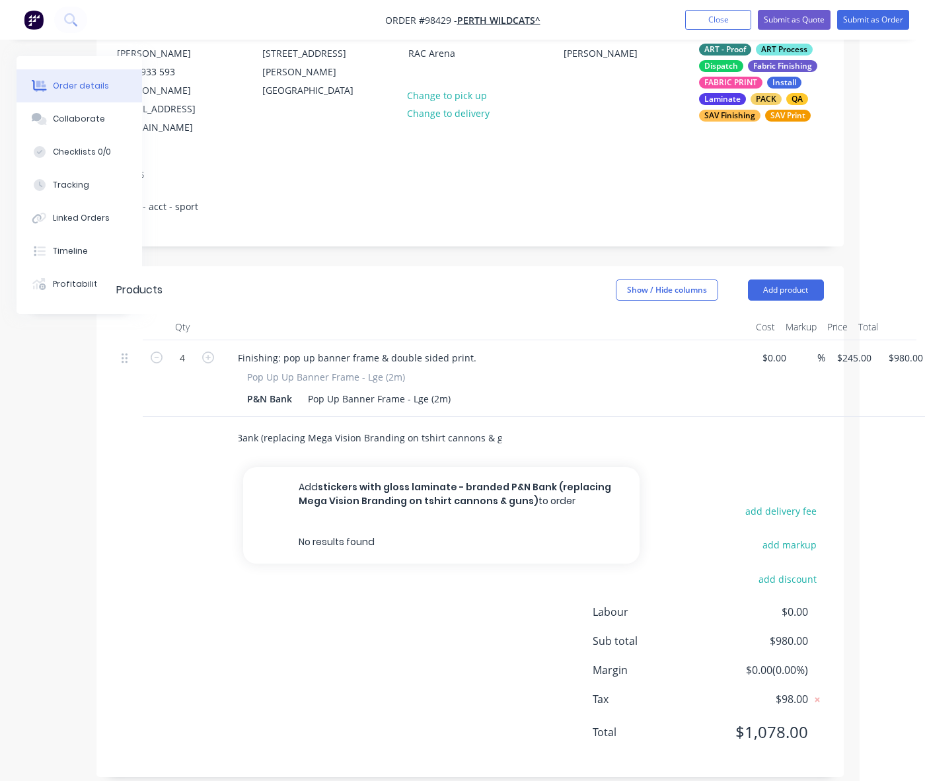
scroll to position [0, 198]
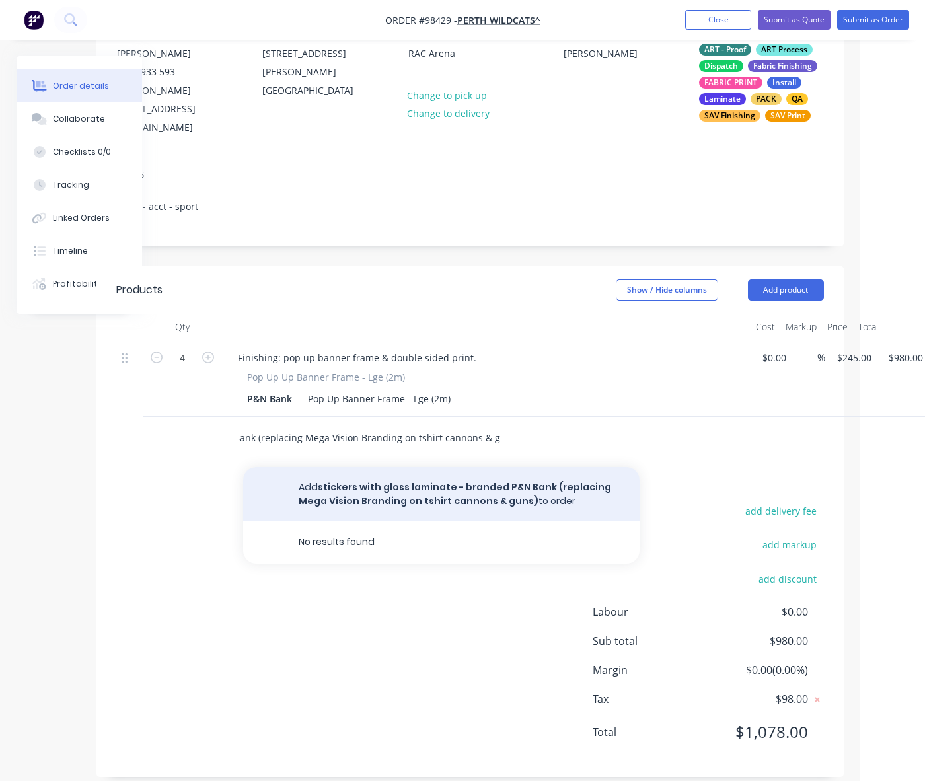
type input "stickers with gloss laminate - branded P&N Bank (replacing Mega Vision Branding…"
click at [400, 476] on button "Add stickers with gloss laminate - branded P&N Bank (replacing Mega Vision Bran…" at bounding box center [441, 494] width 396 height 54
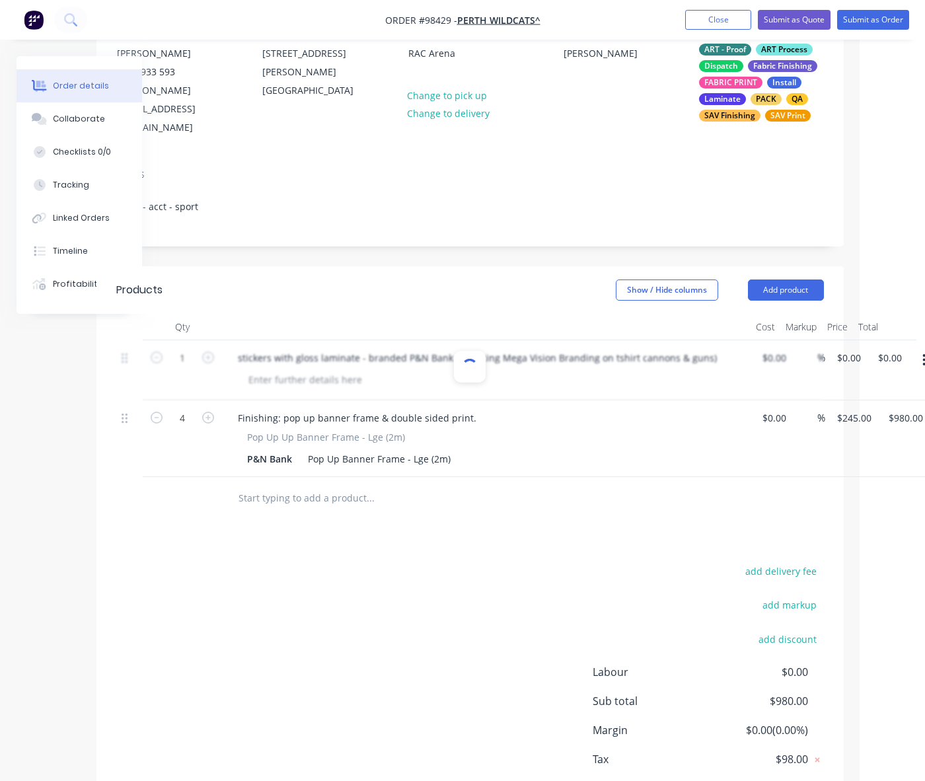
scroll to position [0, 0]
click at [849, 348] on input "0" at bounding box center [850, 357] width 30 height 19
type input "$0.00"
click at [856, 348] on input "0" at bounding box center [850, 357] width 30 height 19
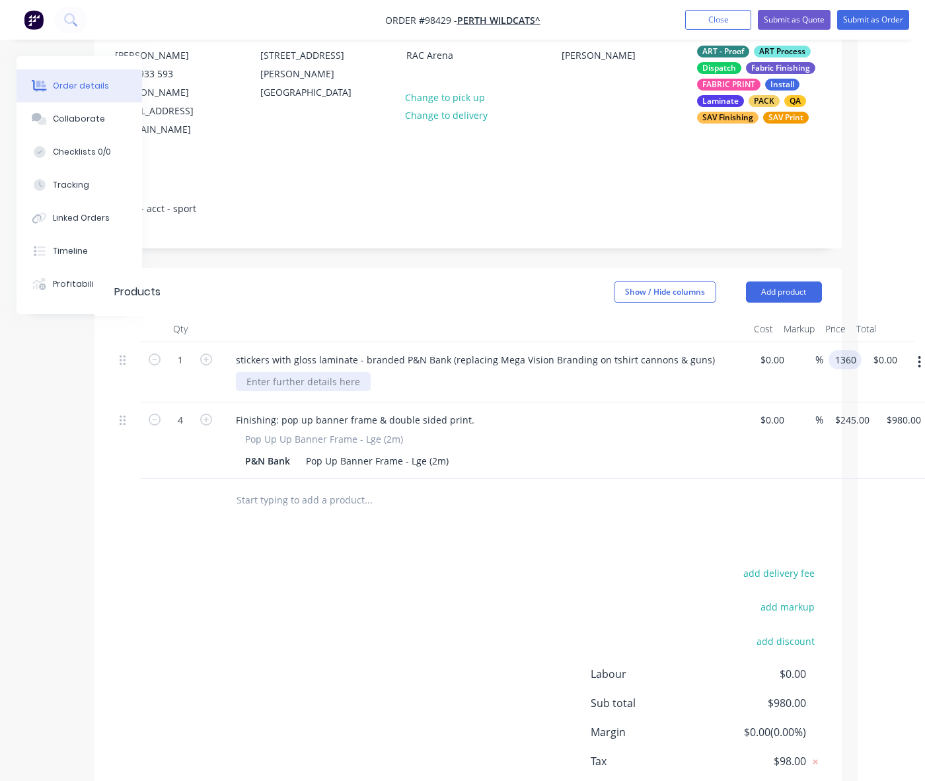
type input "$1,360.00"
click at [320, 372] on div at bounding box center [303, 381] width 135 height 19
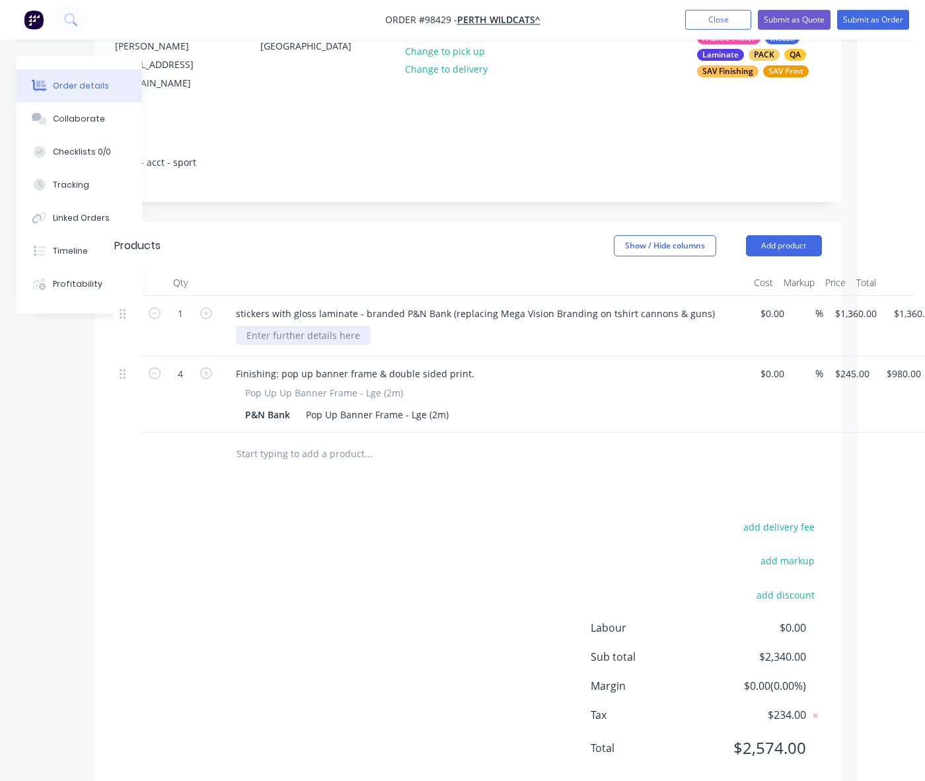
scroll to position [201, 67]
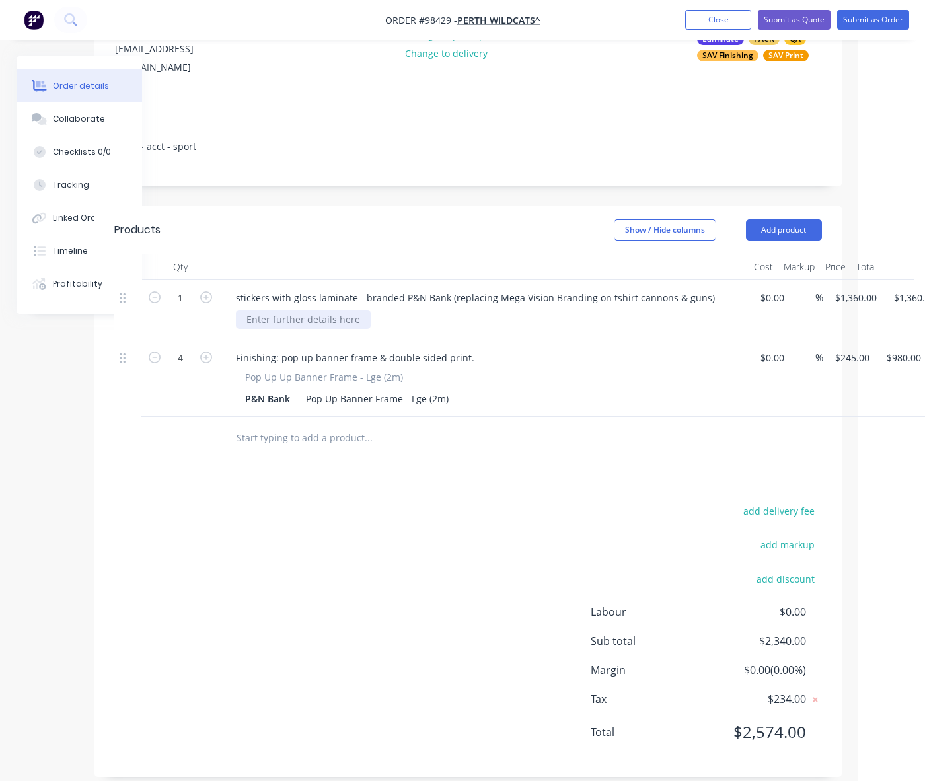
click at [295, 310] on div at bounding box center [303, 319] width 135 height 19
click at [342, 310] on div "print on blockout, air rlease SAV with gloss laminate" at bounding box center [361, 319] width 251 height 19
click at [769, 219] on button "Add product" at bounding box center [784, 229] width 76 height 21
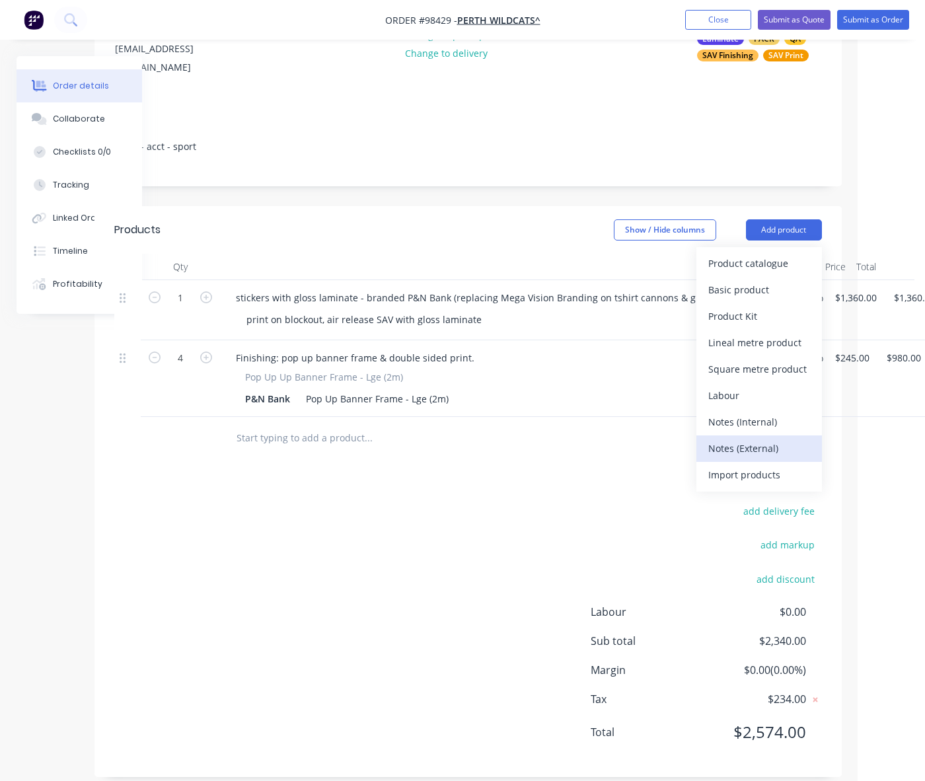
click at [733, 439] on div "Notes (External)" at bounding box center [759, 448] width 102 height 19
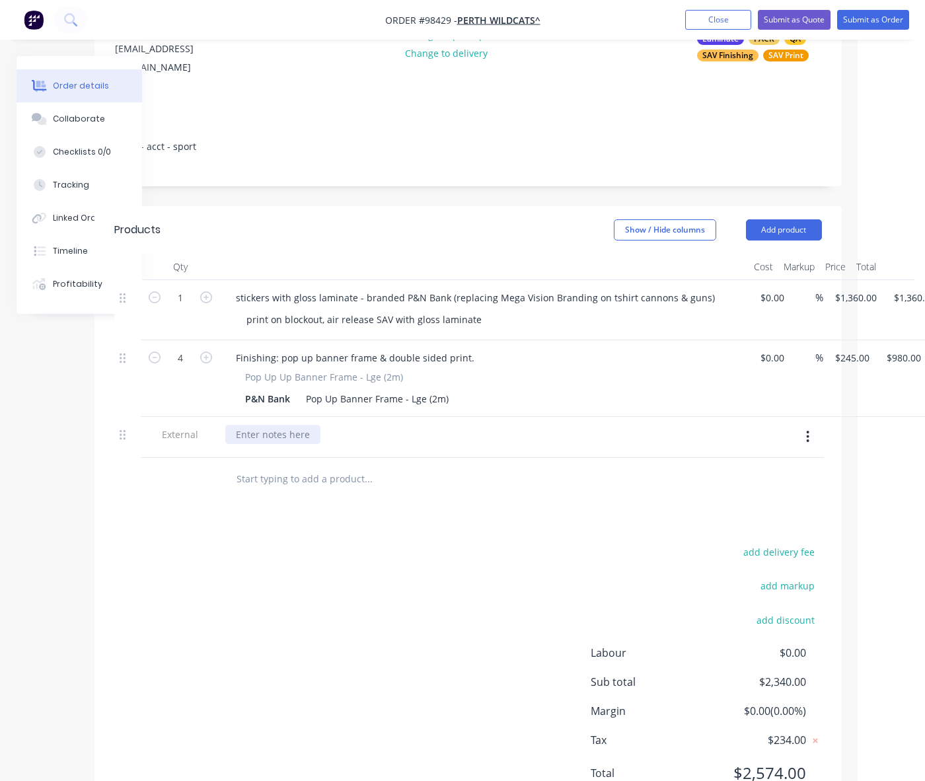
click at [279, 425] on div at bounding box center [272, 434] width 95 height 19
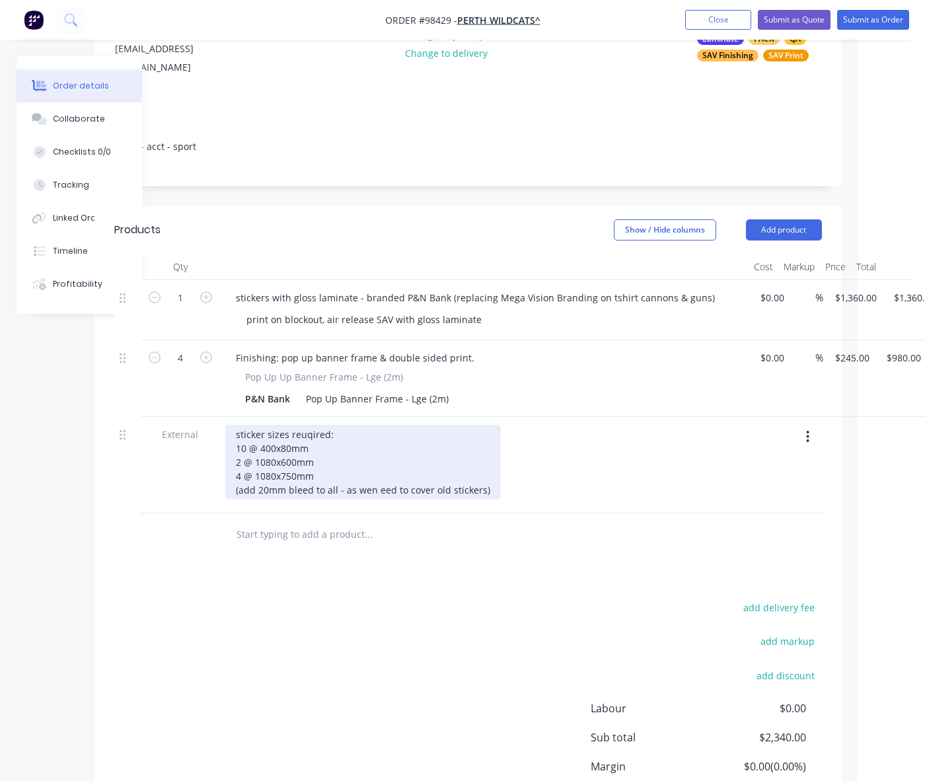
click at [309, 425] on div "sticker sizes reuqired: 10 @ 400x80mm 2 @ 1080x600mm 4 @ 1080x750mm (add 20mm b…" at bounding box center [362, 462] width 275 height 75
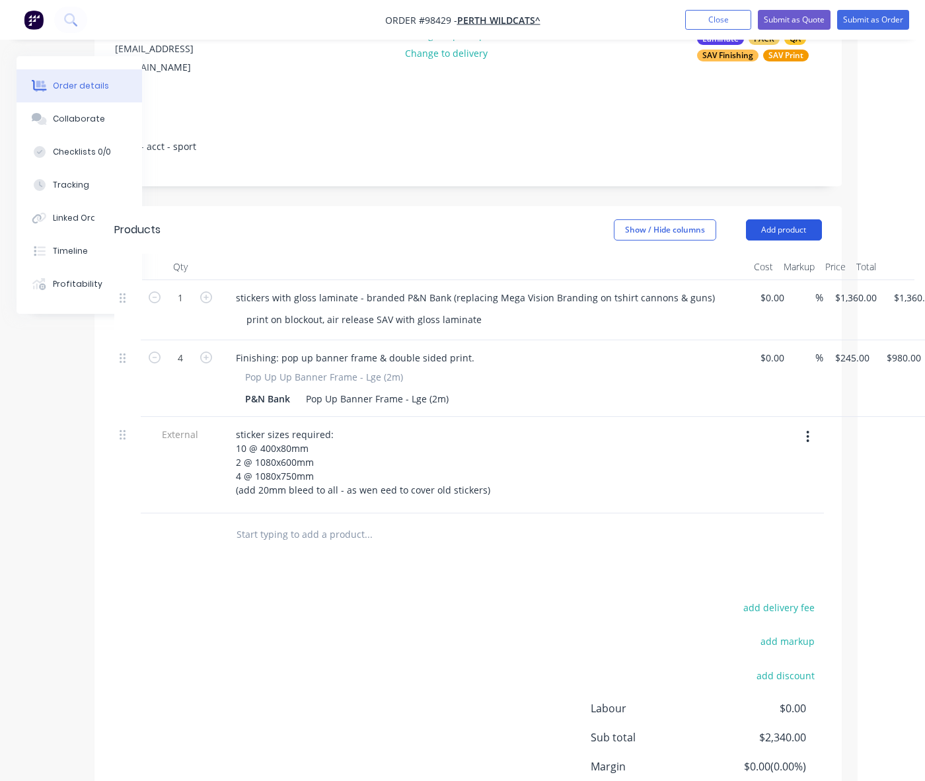
click at [777, 219] on button "Add product" at bounding box center [784, 229] width 76 height 21
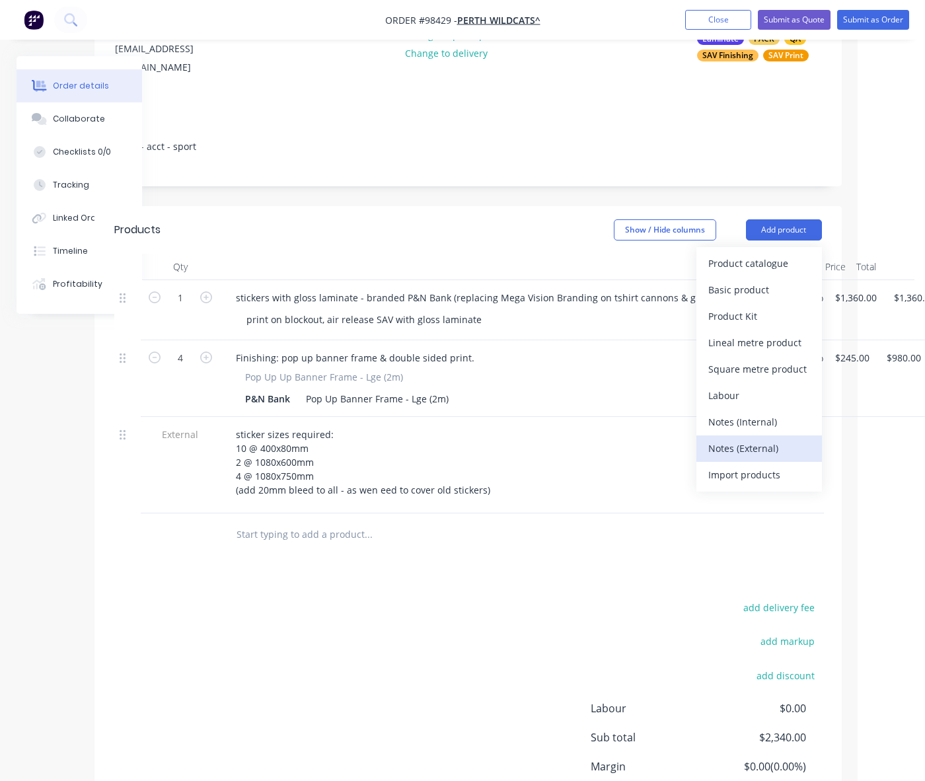
click at [752, 439] on div "Notes (External)" at bounding box center [759, 448] width 102 height 19
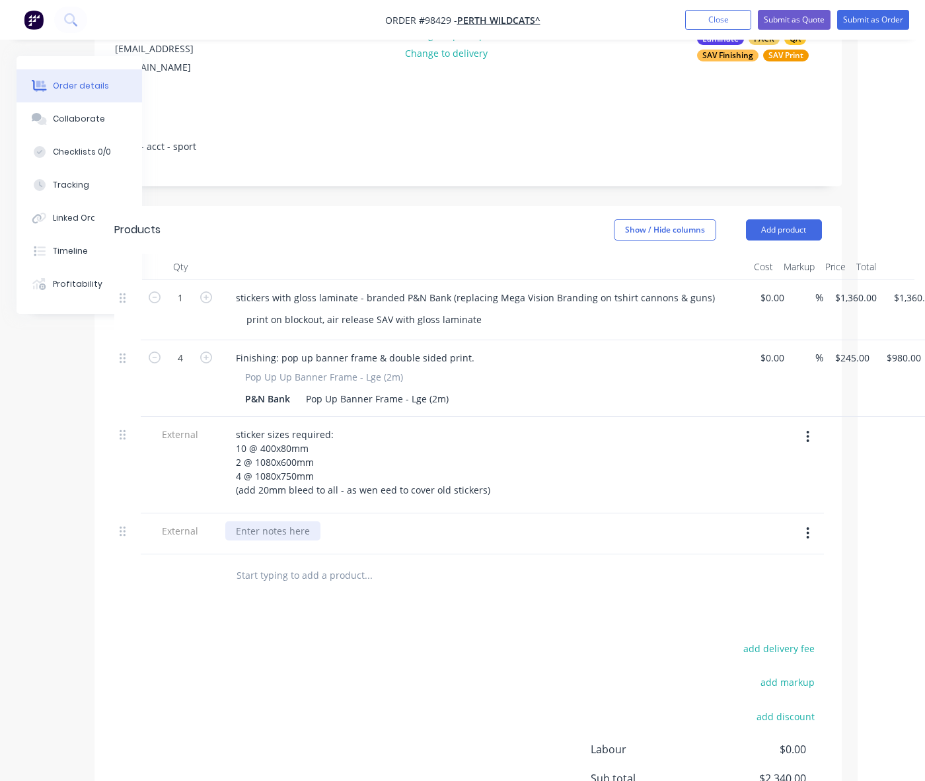
click at [260, 521] on div at bounding box center [272, 530] width 95 height 19
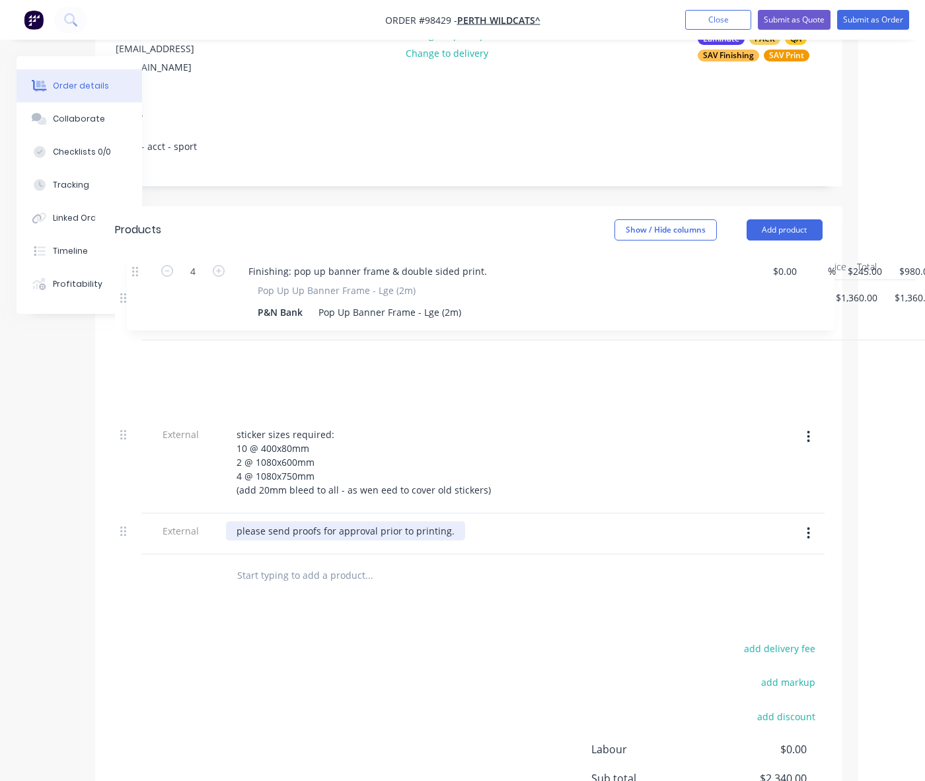
drag, startPoint x: 121, startPoint y: 341, endPoint x: 134, endPoint y: 264, distance: 77.7
click at [134, 280] on div "1 stickers with gloss laminate - branded P&N Bank (replacing Mega Vision Brandi…" at bounding box center [468, 417] width 707 height 274
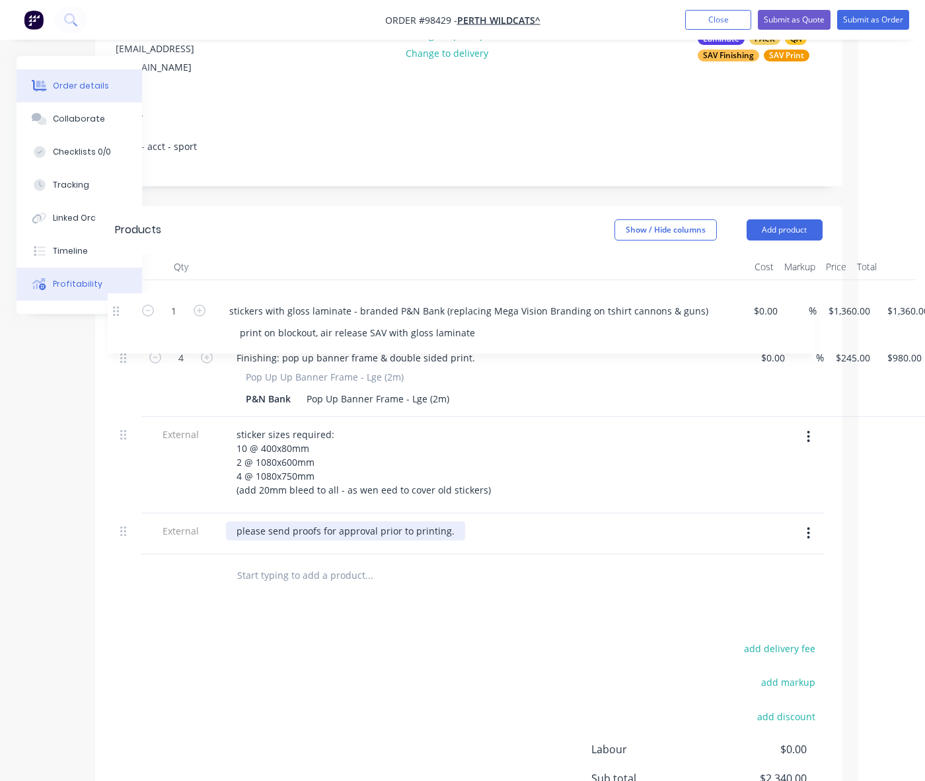
scroll to position [201, 66]
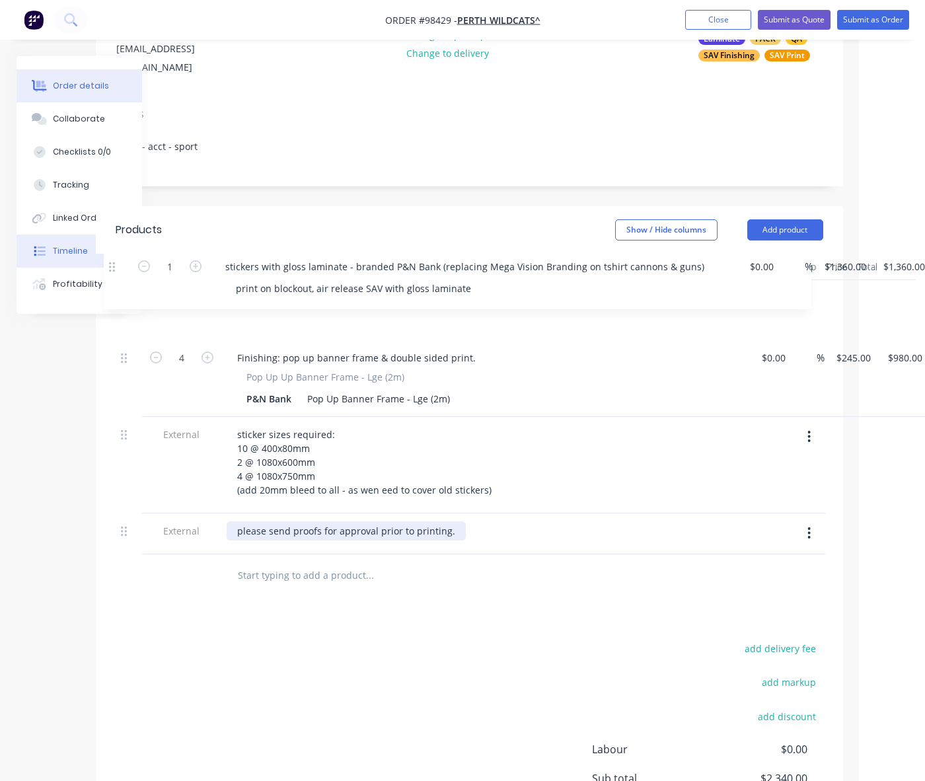
drag, startPoint x: 124, startPoint y: 351, endPoint x: 113, endPoint y: 260, distance: 92.5
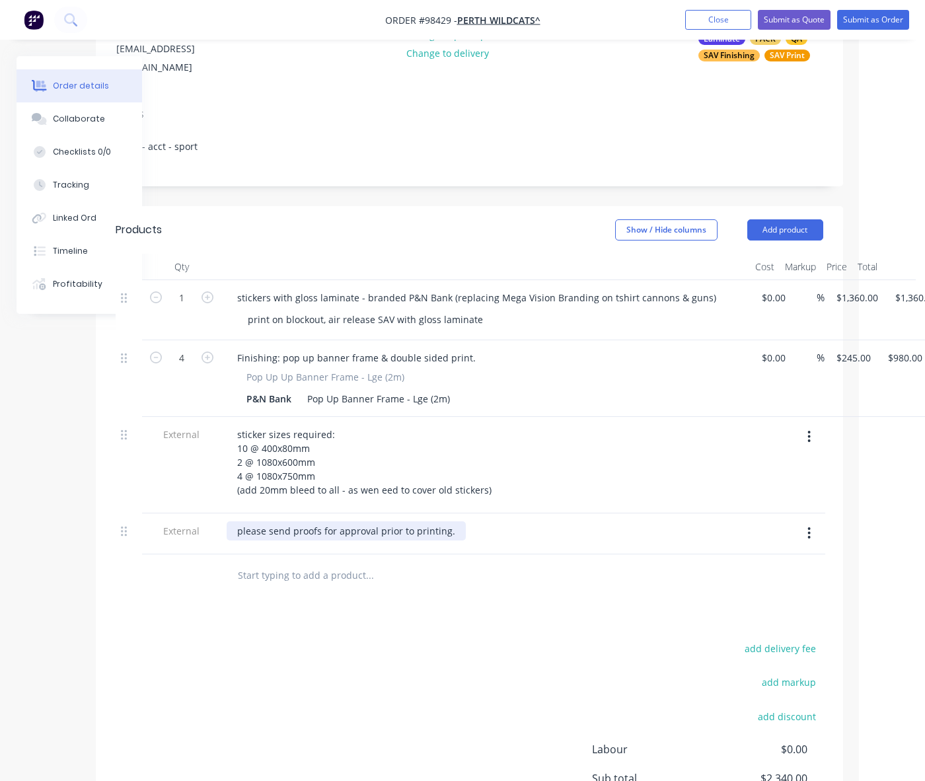
scroll to position [201, 65]
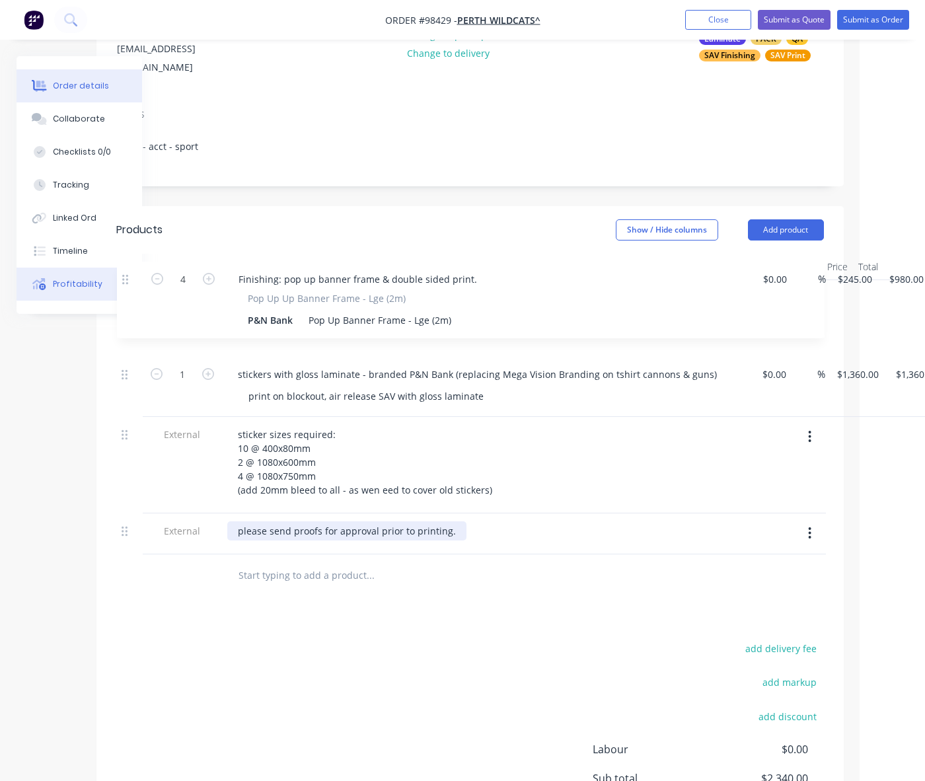
drag, startPoint x: 124, startPoint y: 341, endPoint x: 125, endPoint y: 277, distance: 64.1
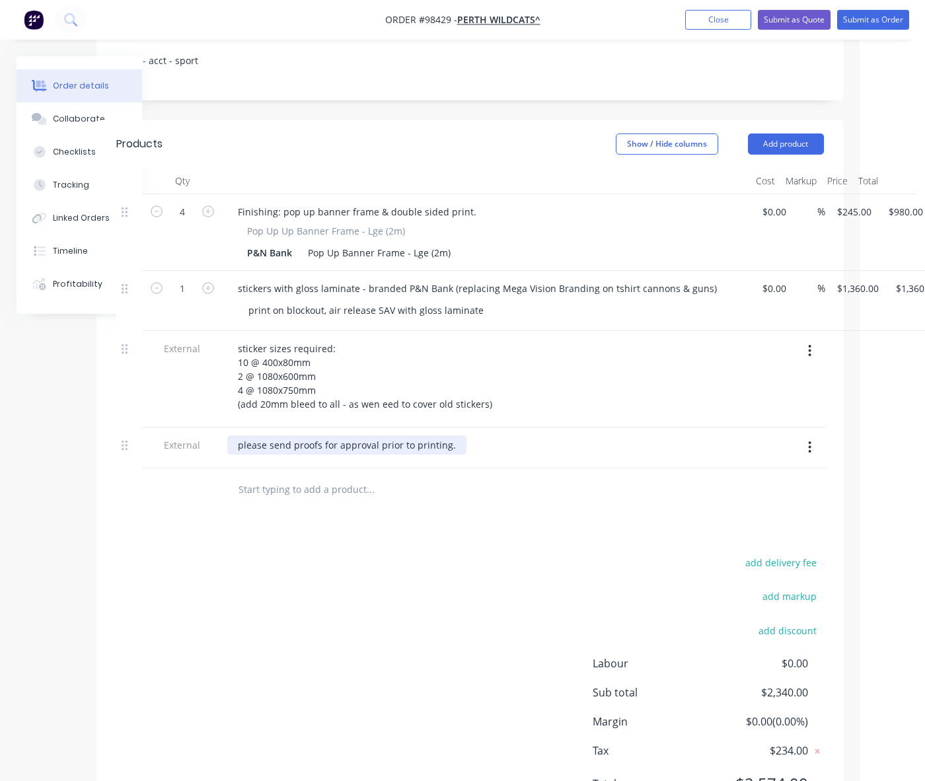
scroll to position [272, 59]
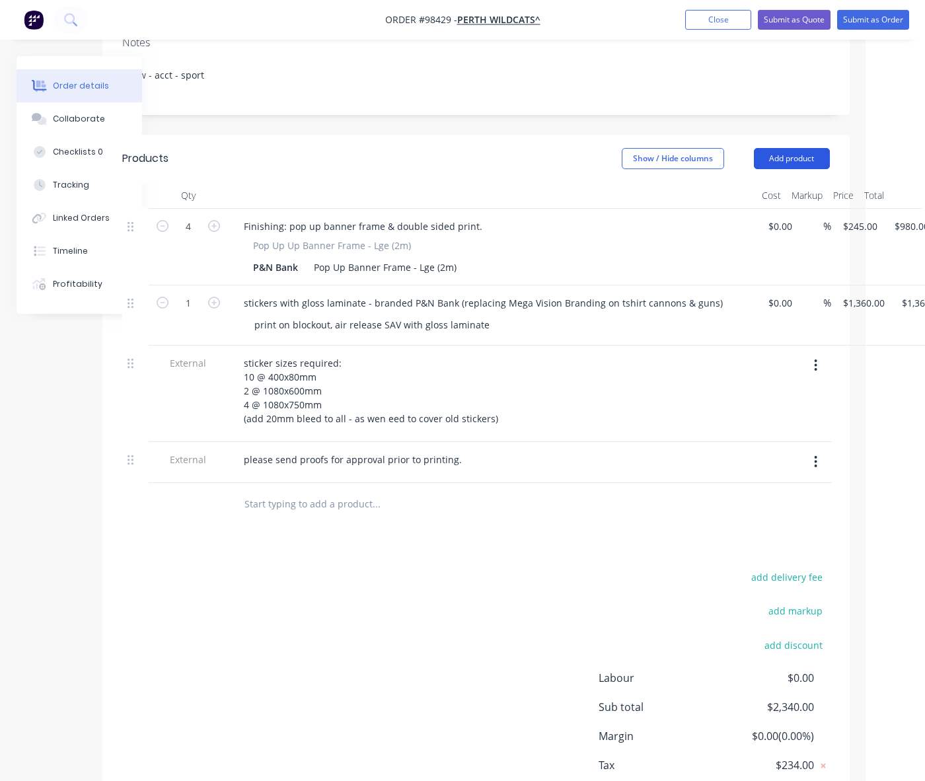
click at [798, 148] on button "Add product" at bounding box center [792, 158] width 76 height 21
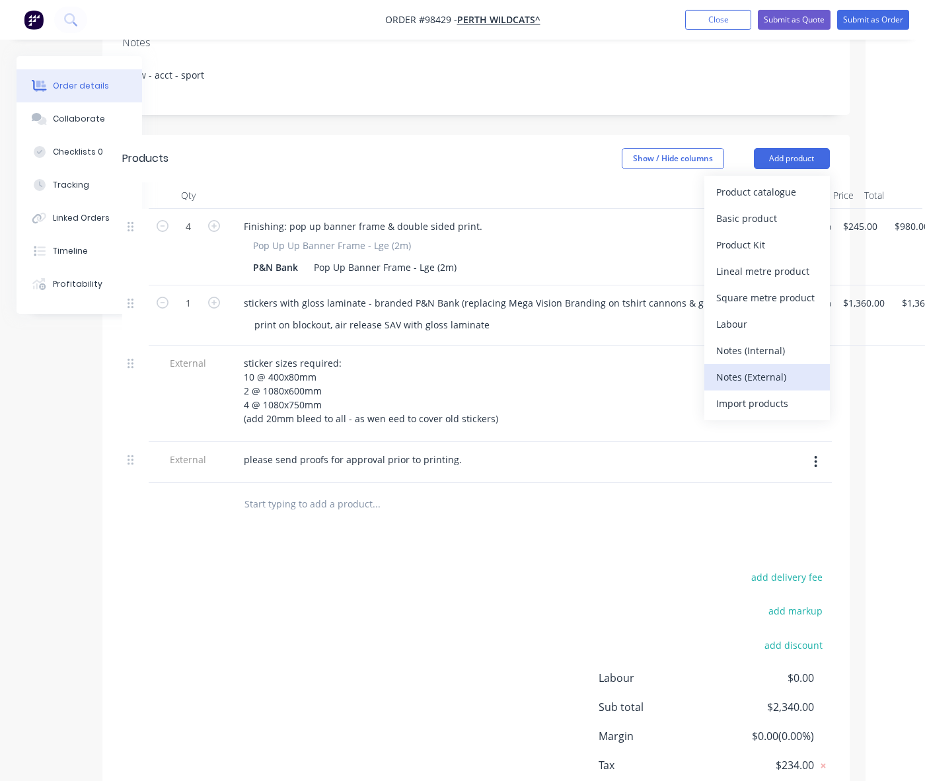
click at [758, 367] on div "Notes (External)" at bounding box center [767, 376] width 102 height 19
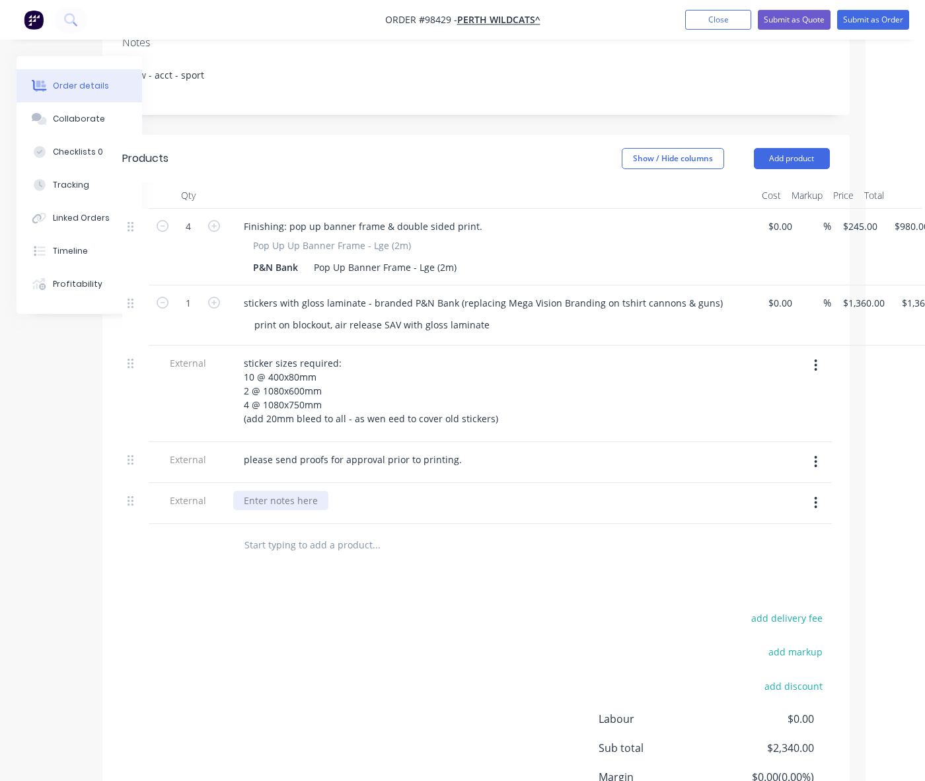
click at [265, 491] on div at bounding box center [280, 500] width 95 height 19
click at [406, 491] on div "install @ [GEOGRAPHIC_DATA] - [DATE] 8th Spetember." at bounding box center [364, 500] width 262 height 19
click at [349, 491] on div "install @ [GEOGRAPHIC_DATA] - [GEOGRAPHIC_DATA][DATE]." at bounding box center [375, 500] width 285 height 19
